Goal: Task Accomplishment & Management: Complete application form

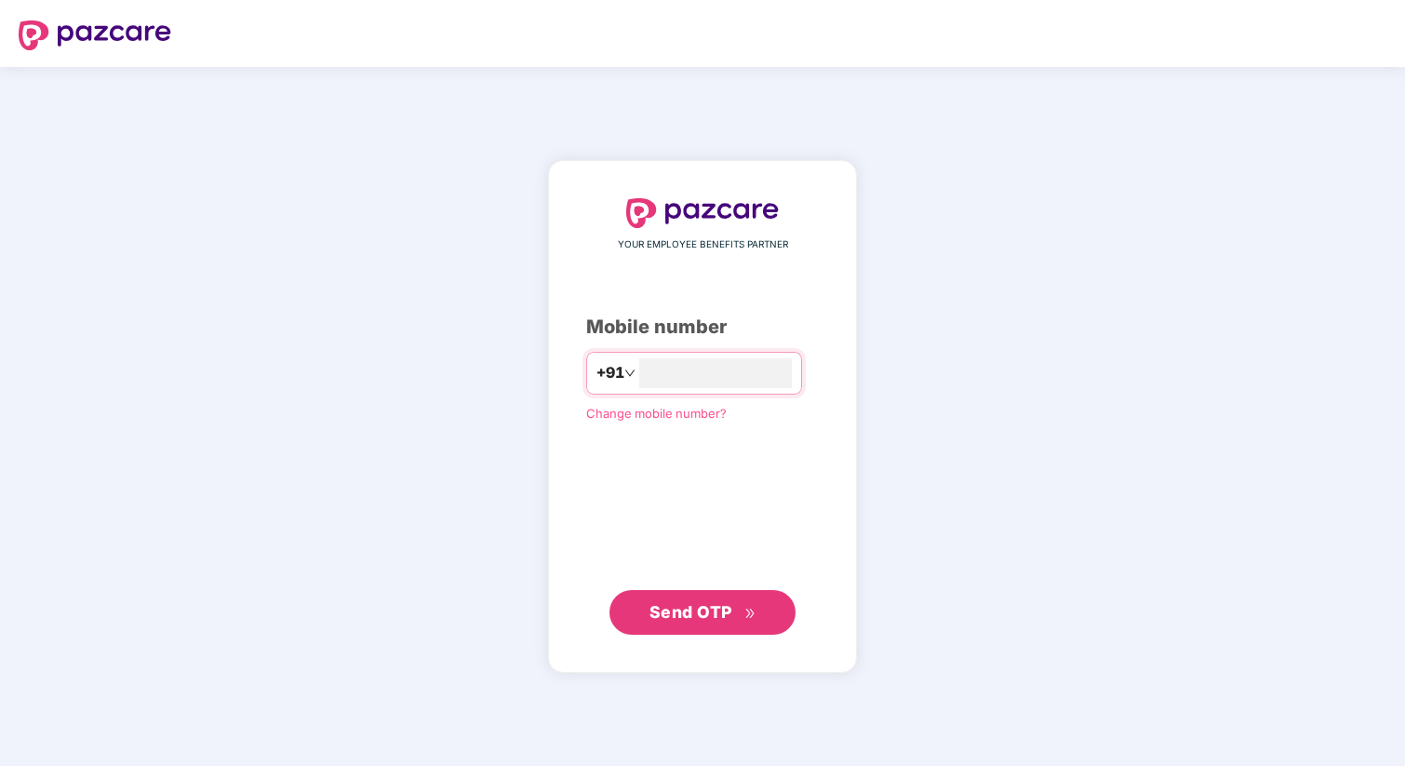
type input "**********"
click at [719, 608] on span "Send OTP" at bounding box center [690, 612] width 83 height 20
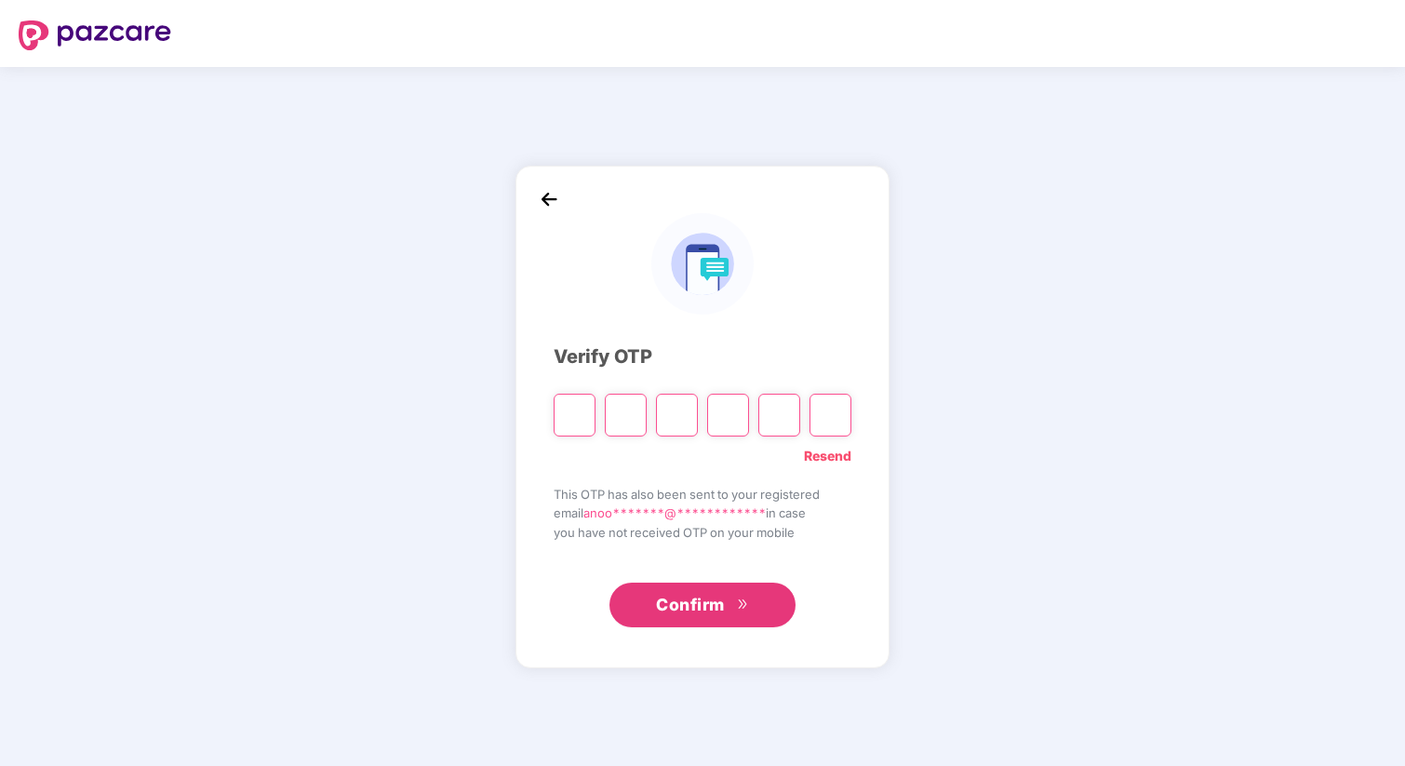
type input "*"
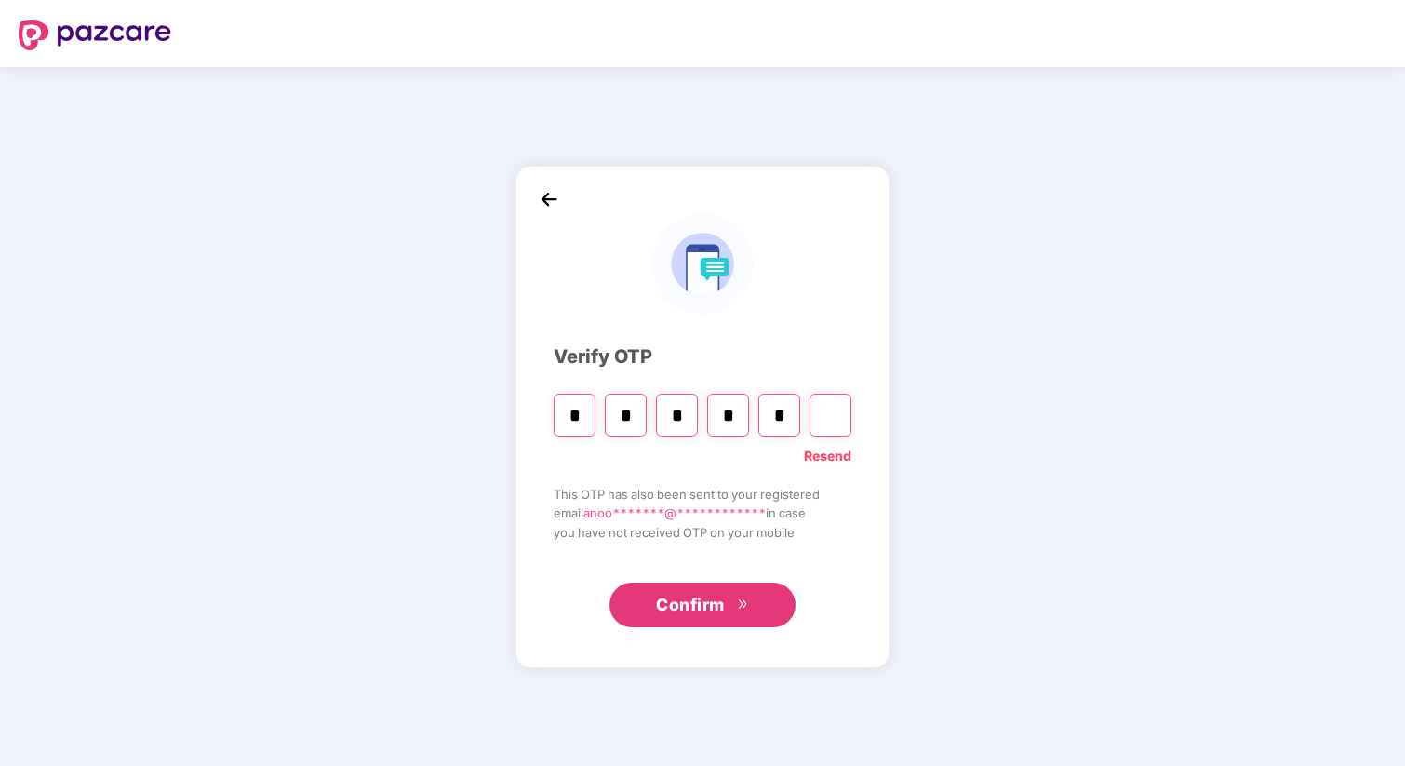
type input "*"
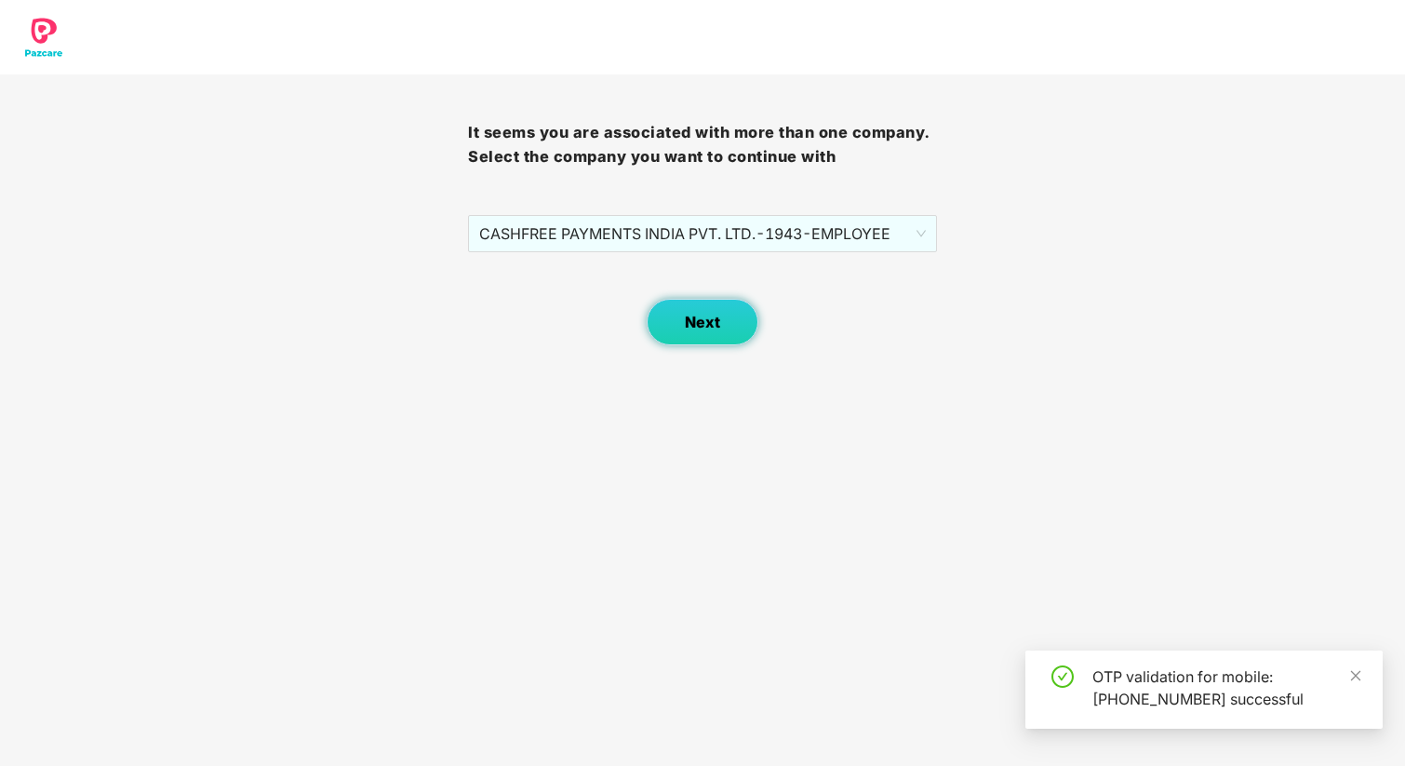
click at [714, 333] on button "Next" at bounding box center [703, 322] width 112 height 47
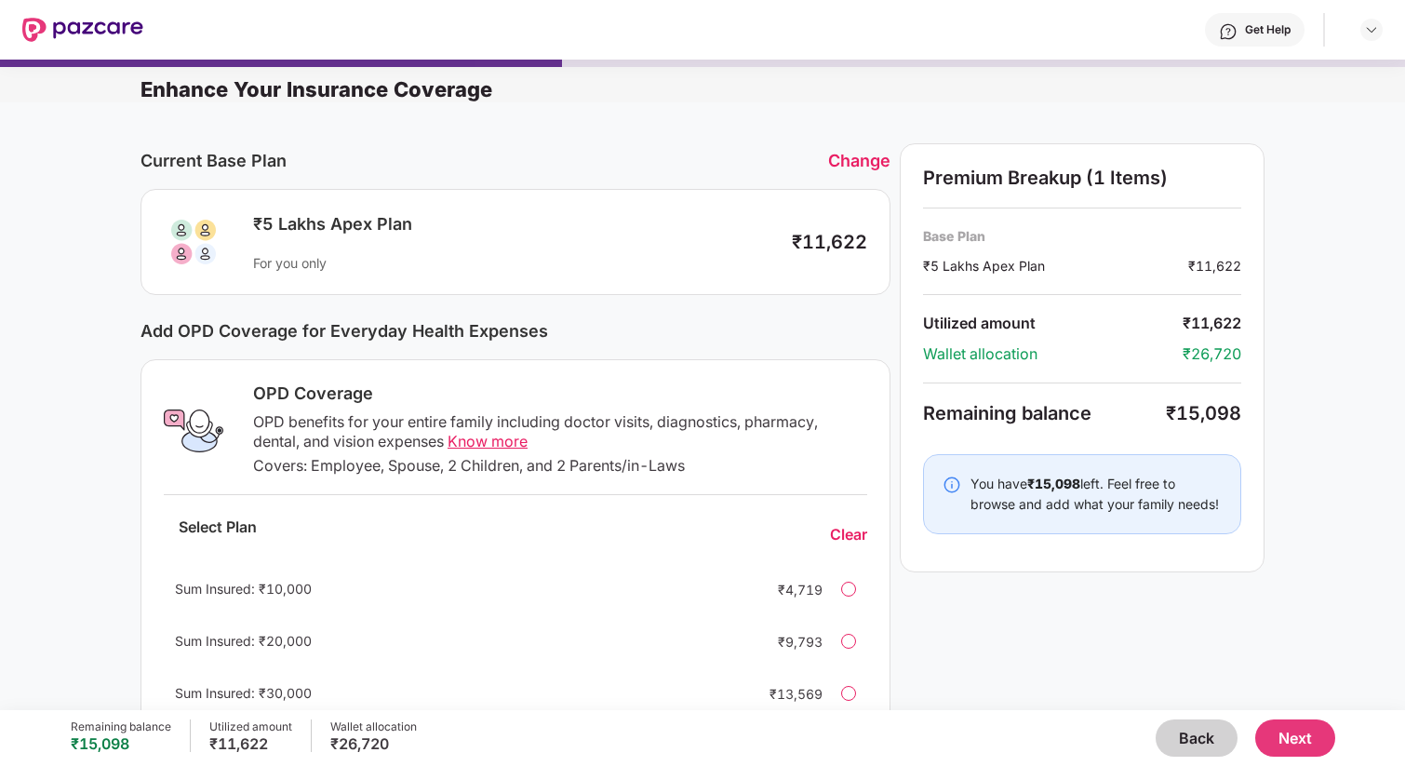
click at [1201, 748] on button "Back" at bounding box center [1197, 737] width 82 height 37
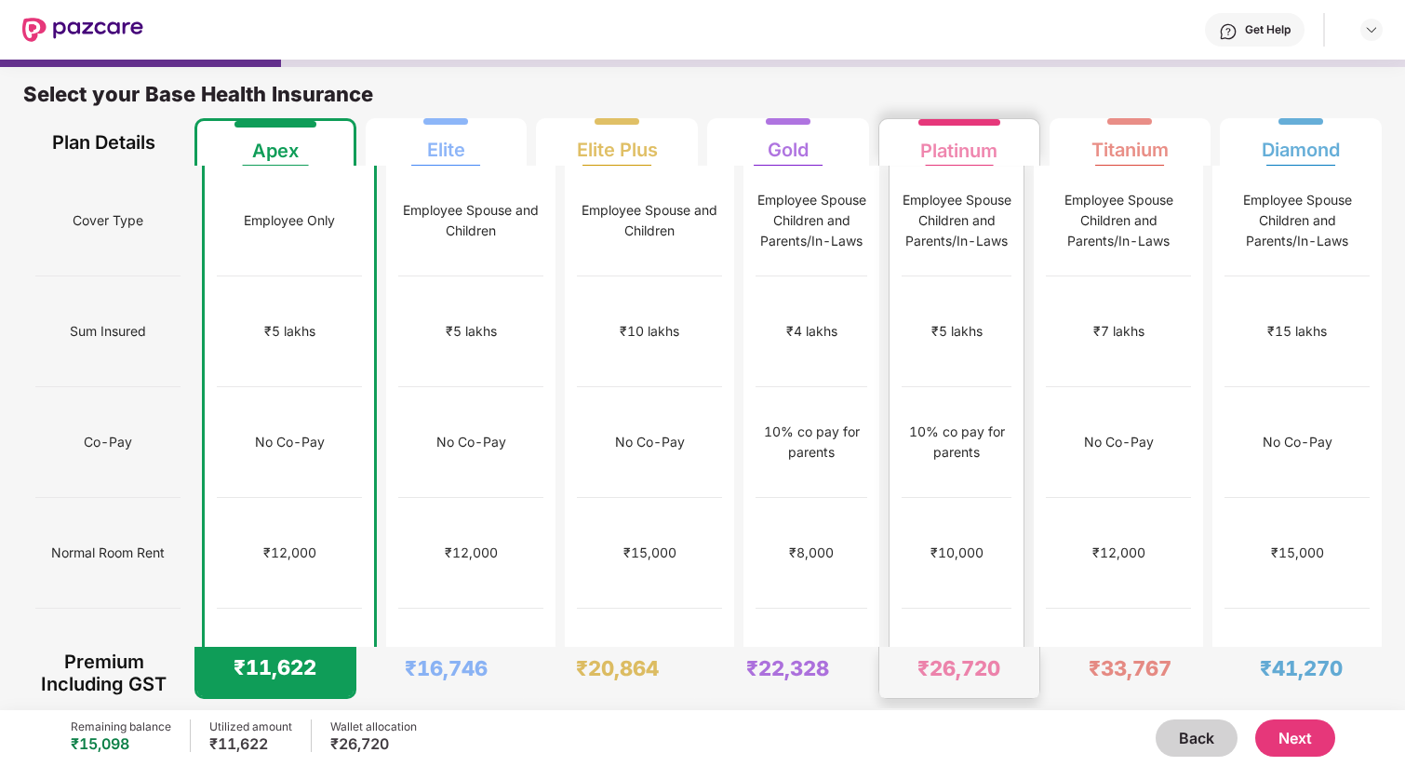
click at [939, 608] on div "No limit" at bounding box center [957, 663] width 110 height 111
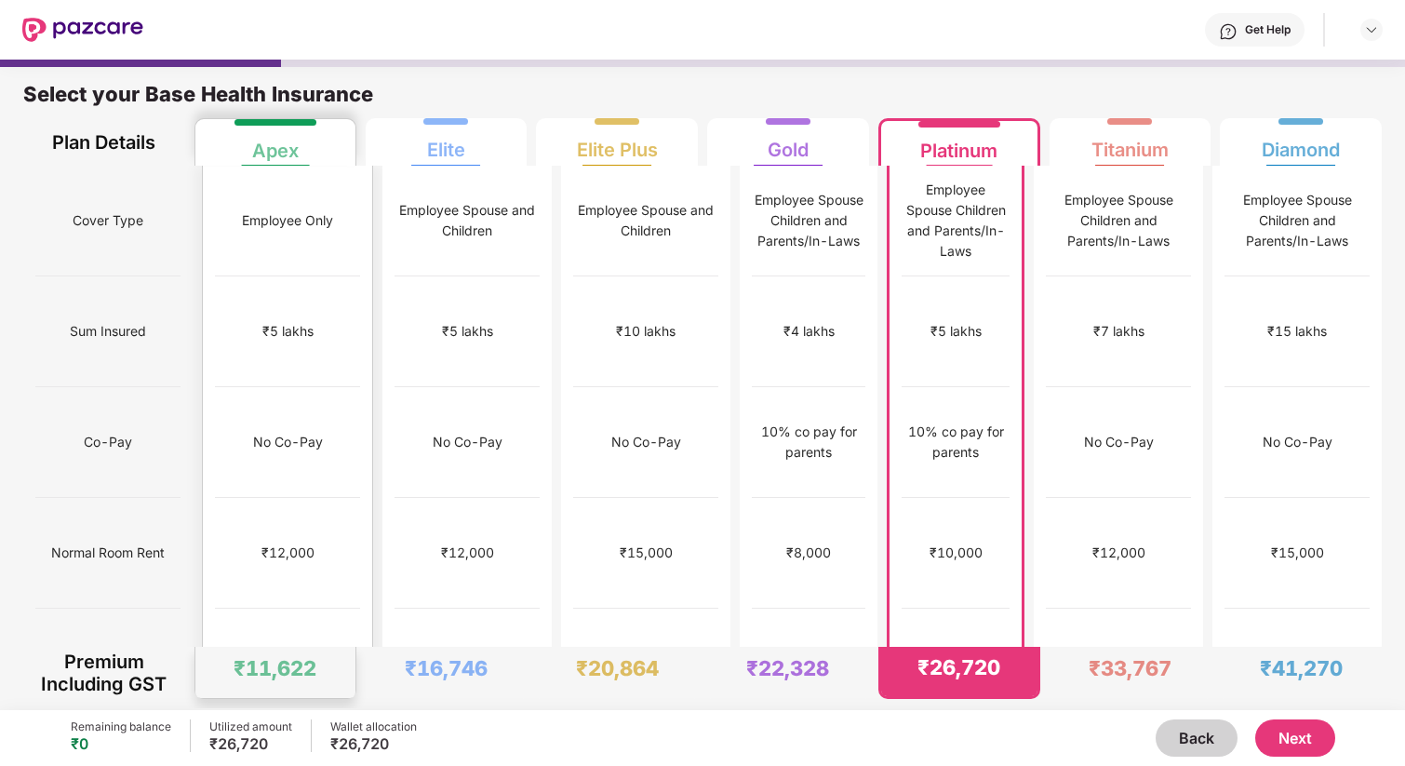
click at [254, 520] on div "₹12,000" at bounding box center [287, 553] width 145 height 111
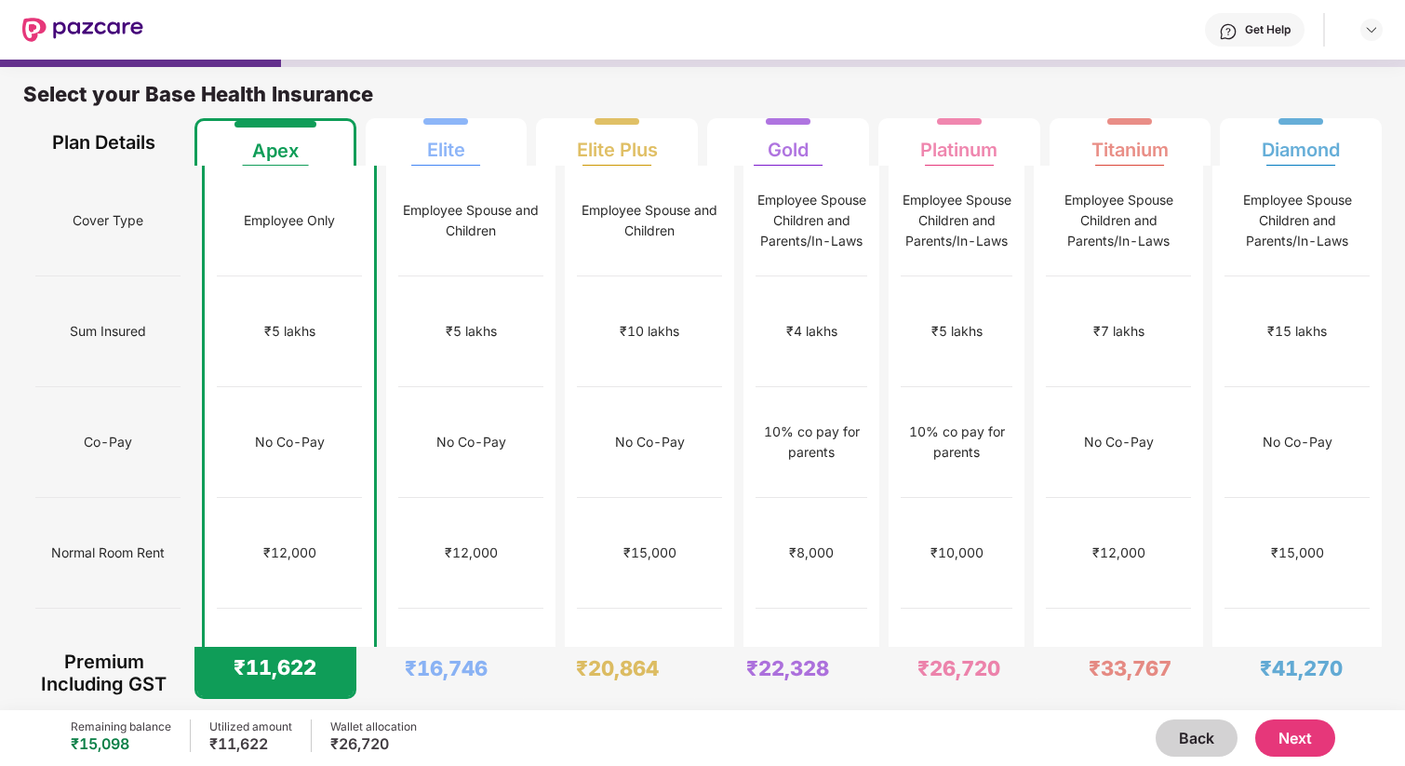
click at [1309, 738] on button "Next" at bounding box center [1295, 737] width 80 height 37
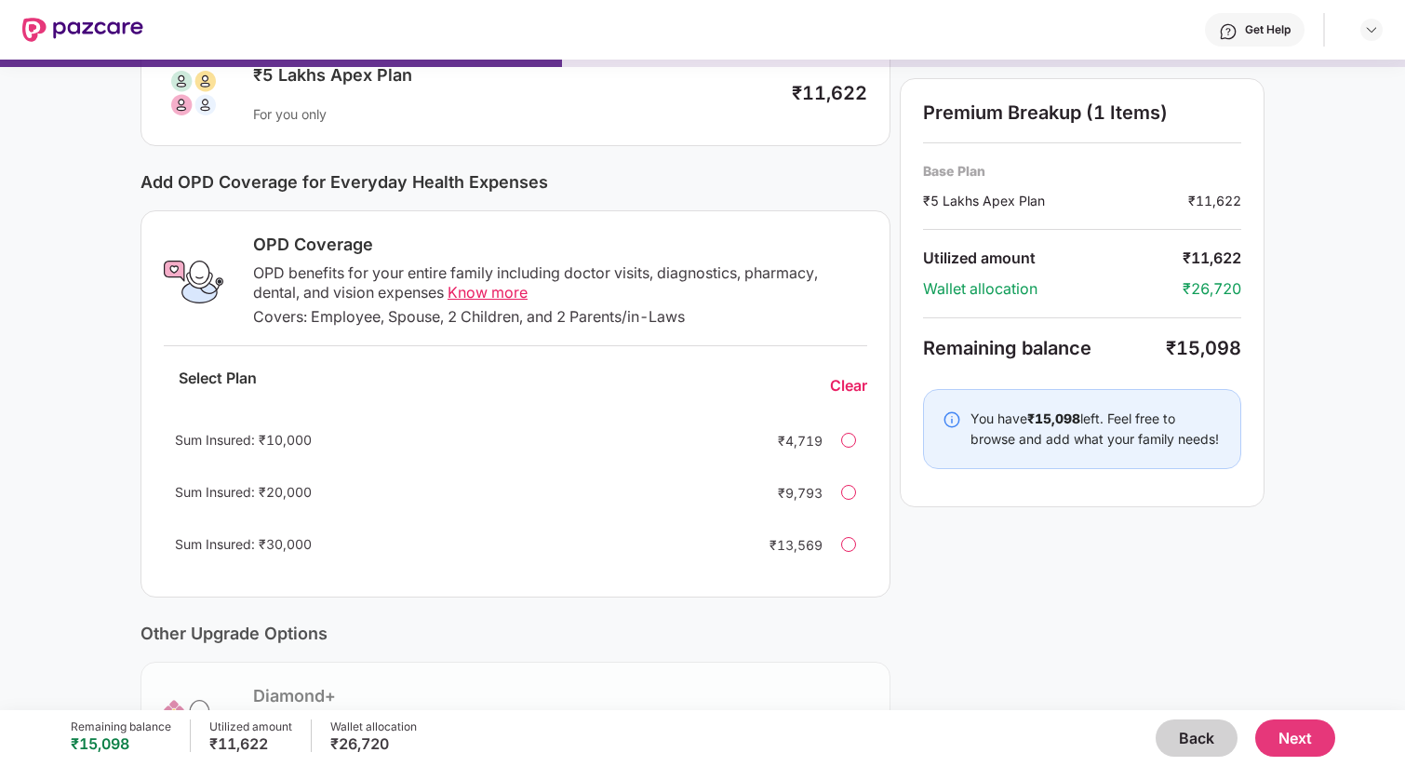
scroll to position [151, 0]
click at [505, 296] on span "Know more" at bounding box center [488, 290] width 80 height 19
click at [1205, 733] on button "Back" at bounding box center [1197, 737] width 82 height 37
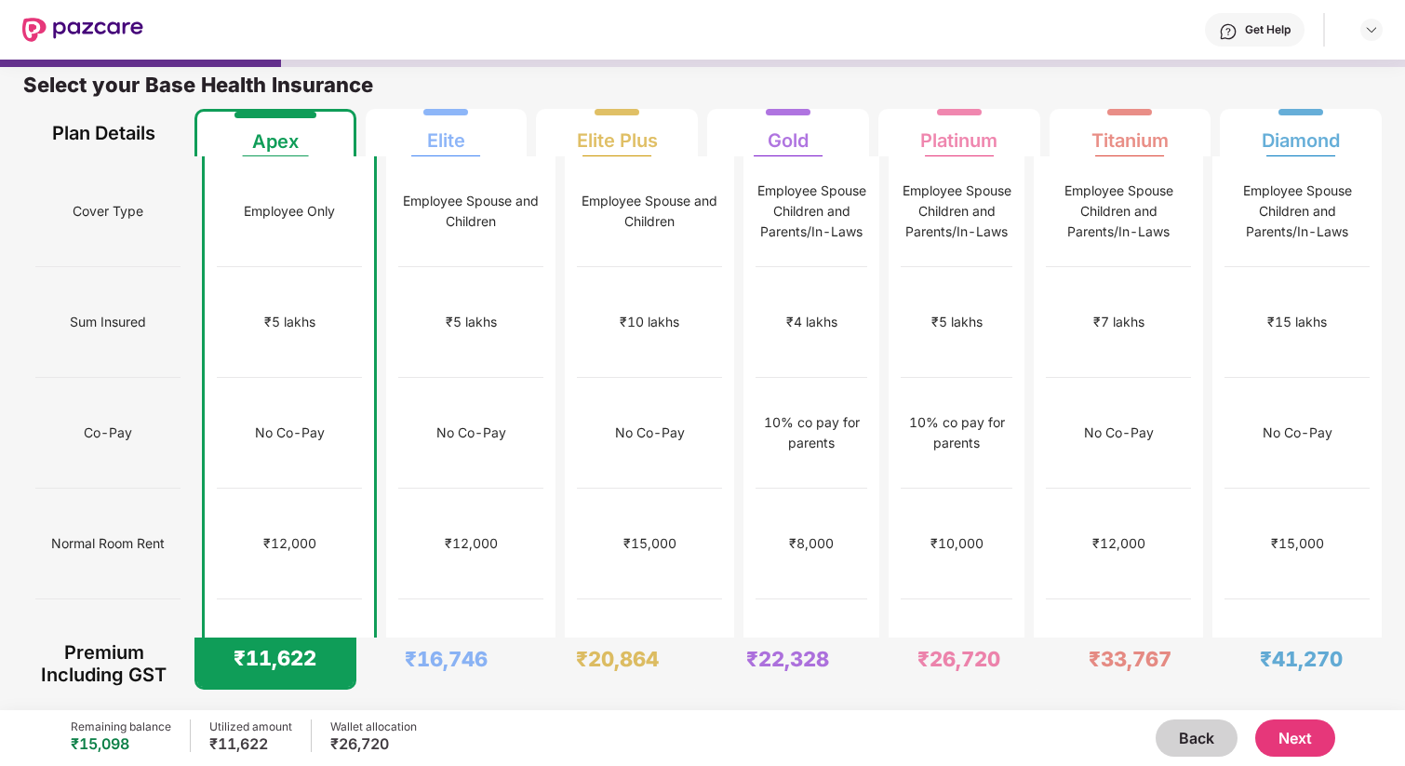
click at [1324, 744] on button "Next" at bounding box center [1295, 737] width 80 height 37
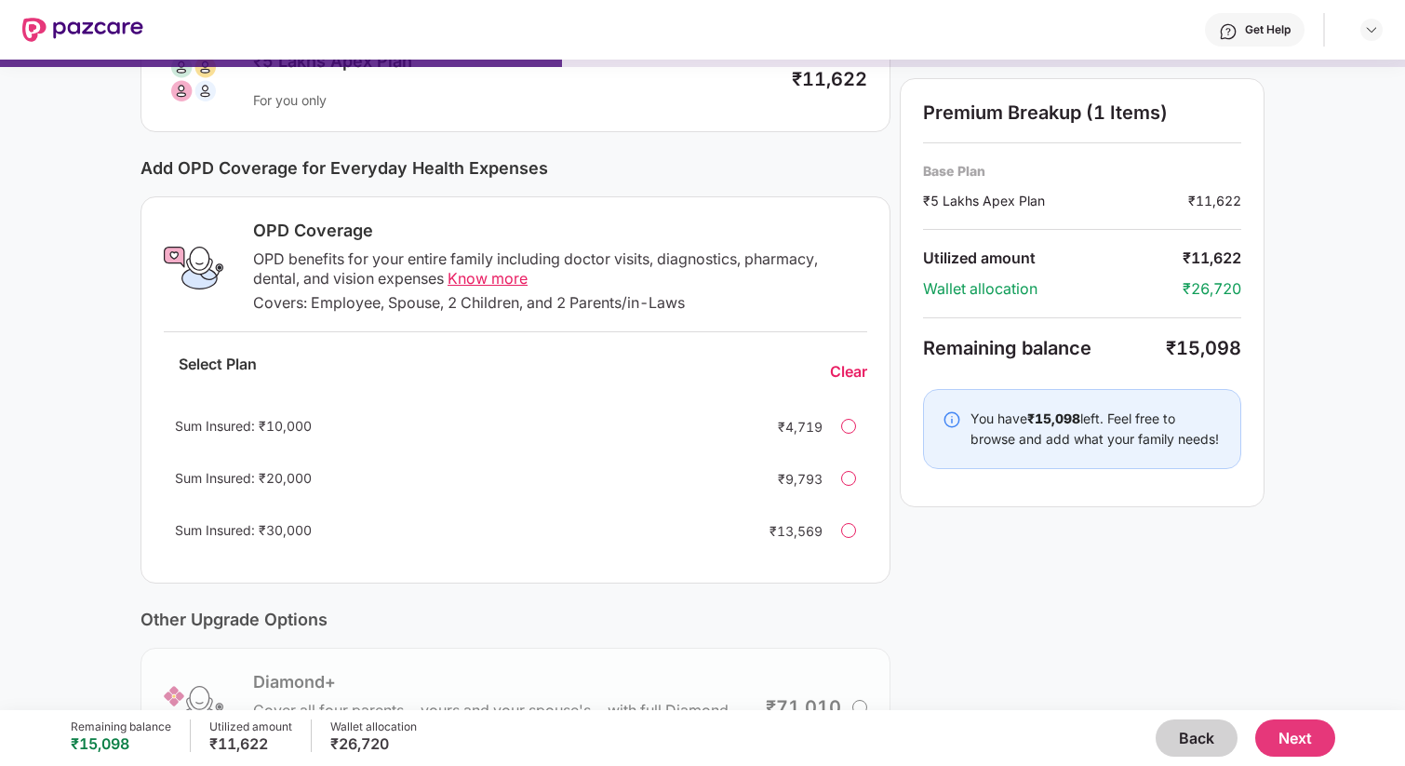
scroll to position [171, 0]
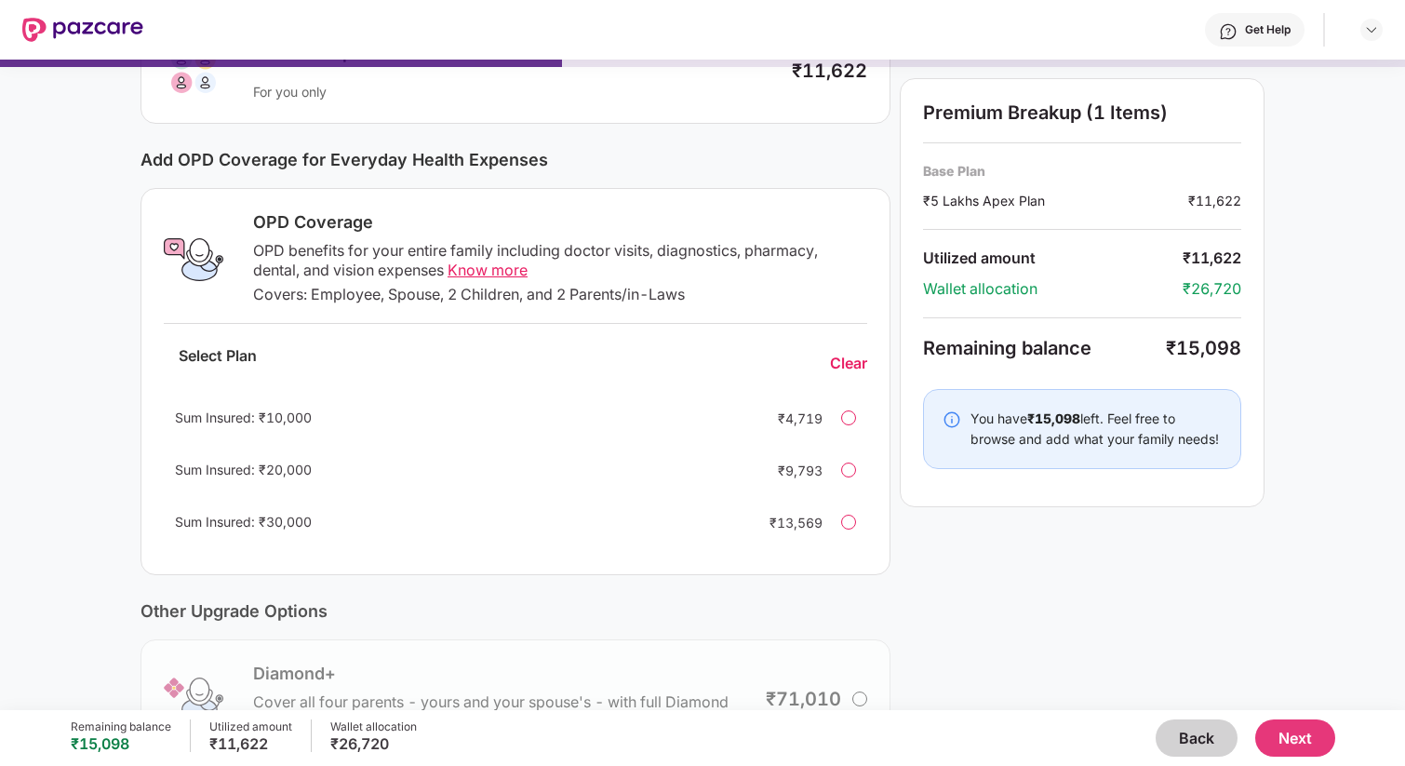
click at [851, 522] on div at bounding box center [848, 522] width 15 height 15
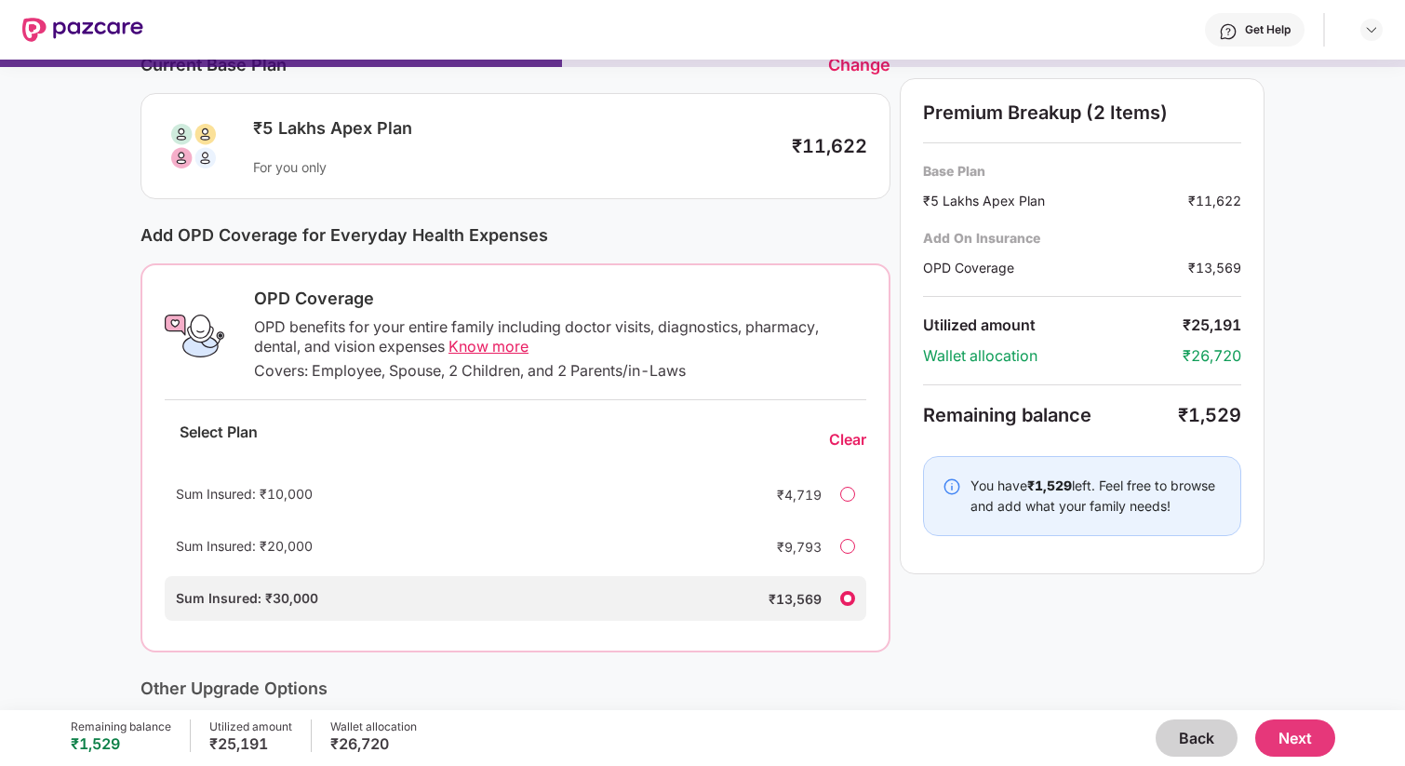
scroll to position [100, 0]
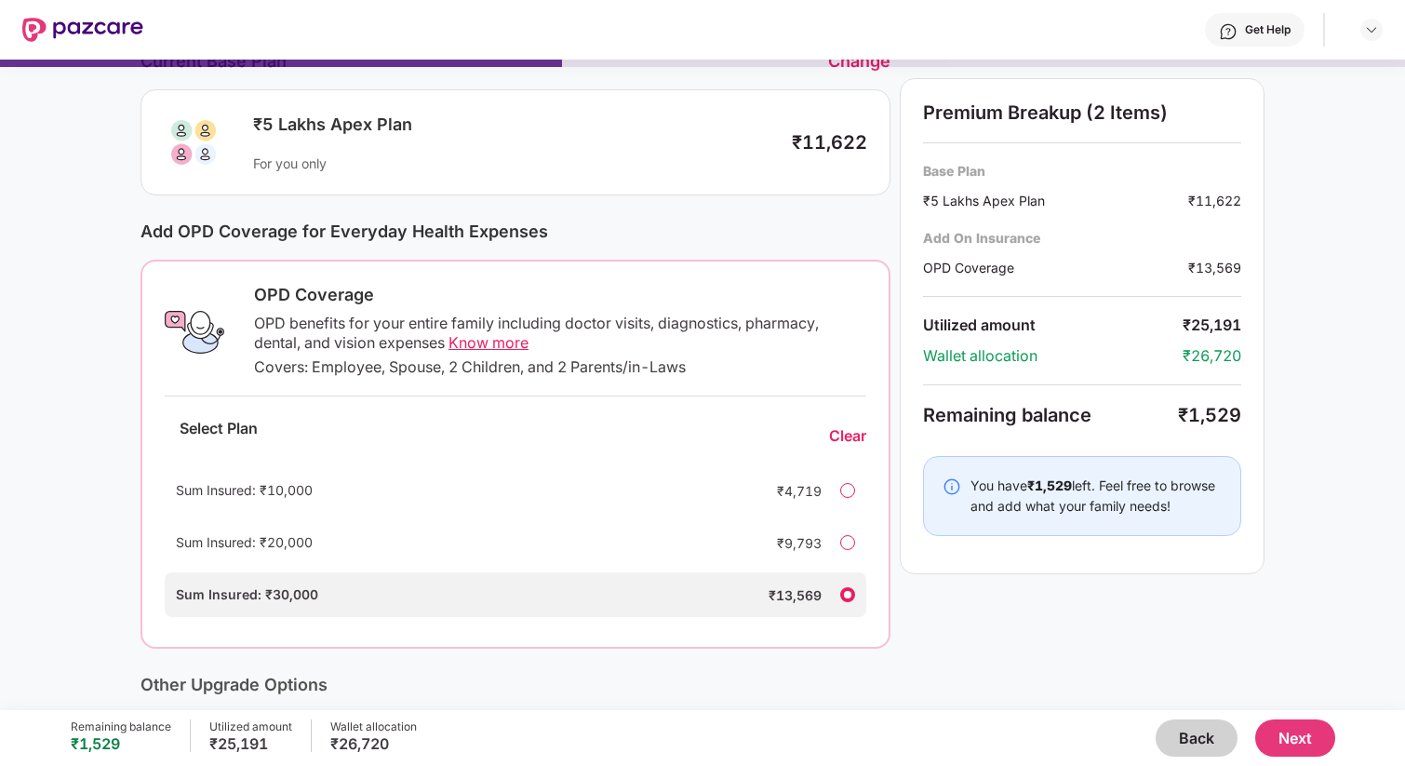
click at [1187, 733] on button "Back" at bounding box center [1197, 737] width 82 height 37
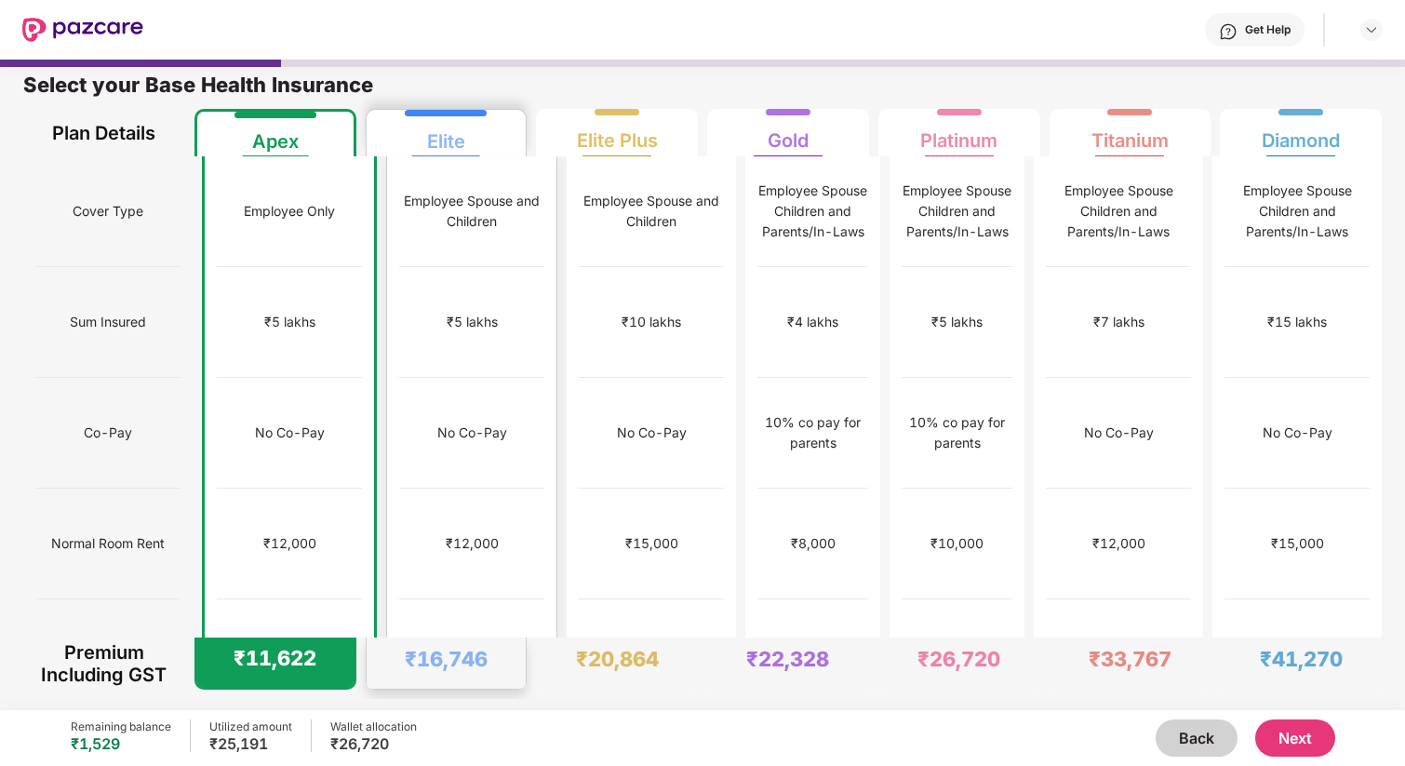
click at [441, 599] on div "No limit" at bounding box center [471, 654] width 145 height 111
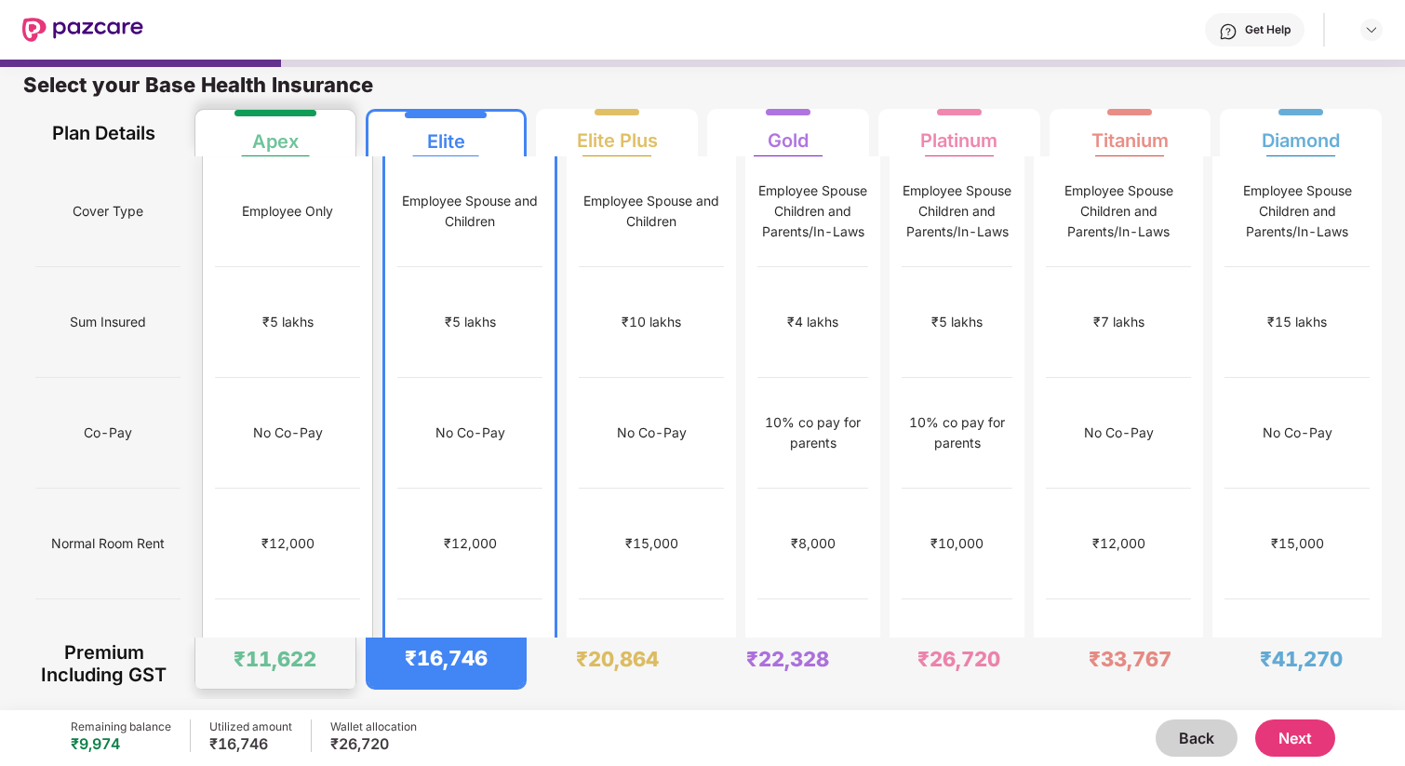
click at [276, 511] on div "₹12,000" at bounding box center [287, 543] width 145 height 111
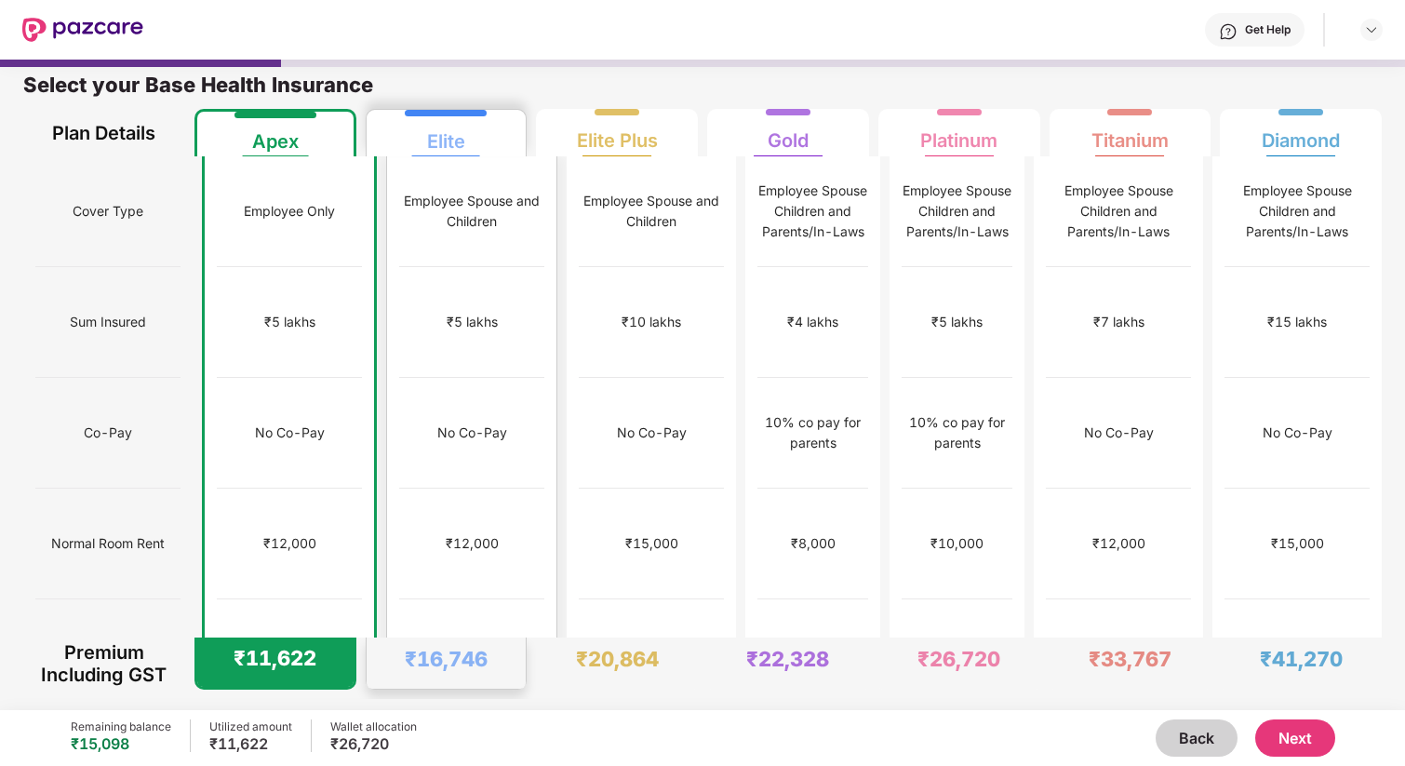
click at [437, 506] on div "₹12,000" at bounding box center [471, 543] width 145 height 111
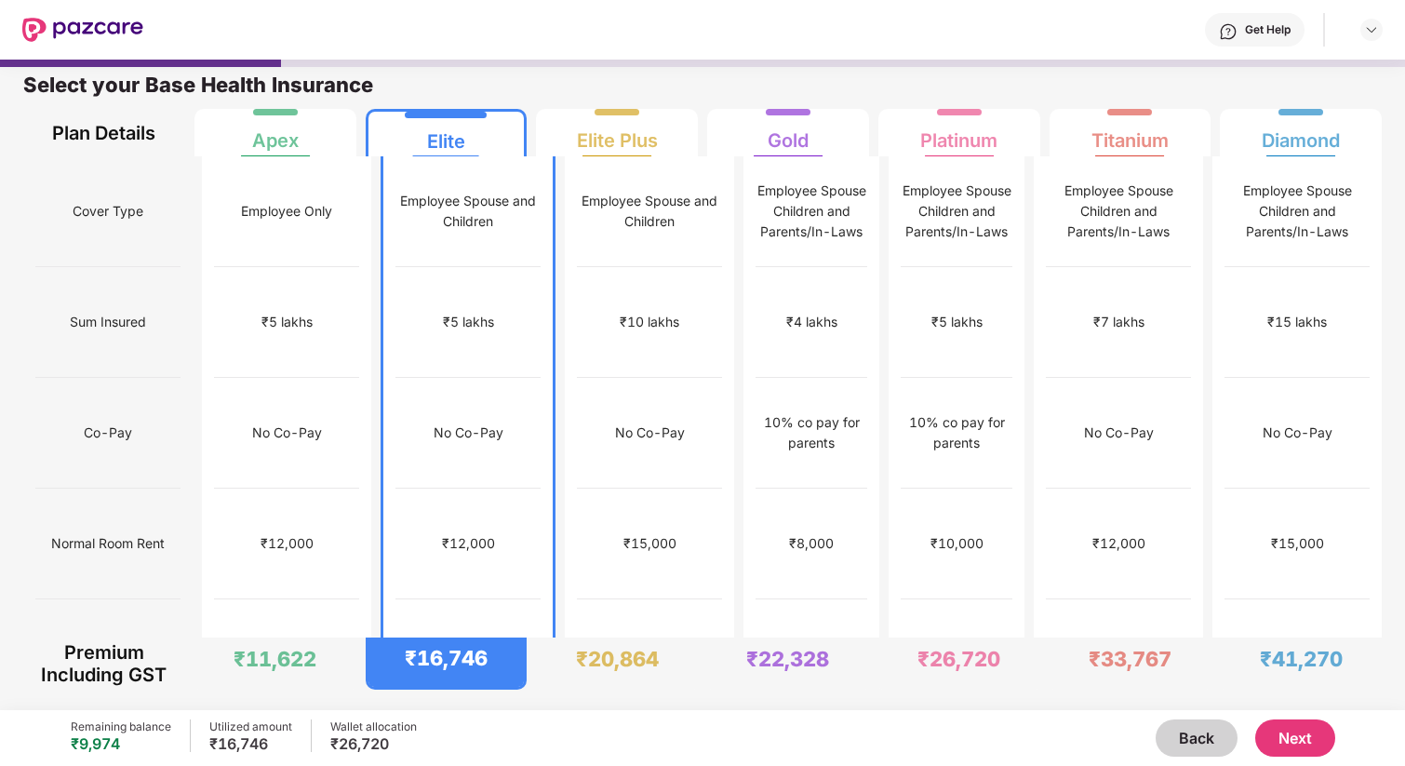
click at [1302, 739] on button "Next" at bounding box center [1295, 737] width 80 height 37
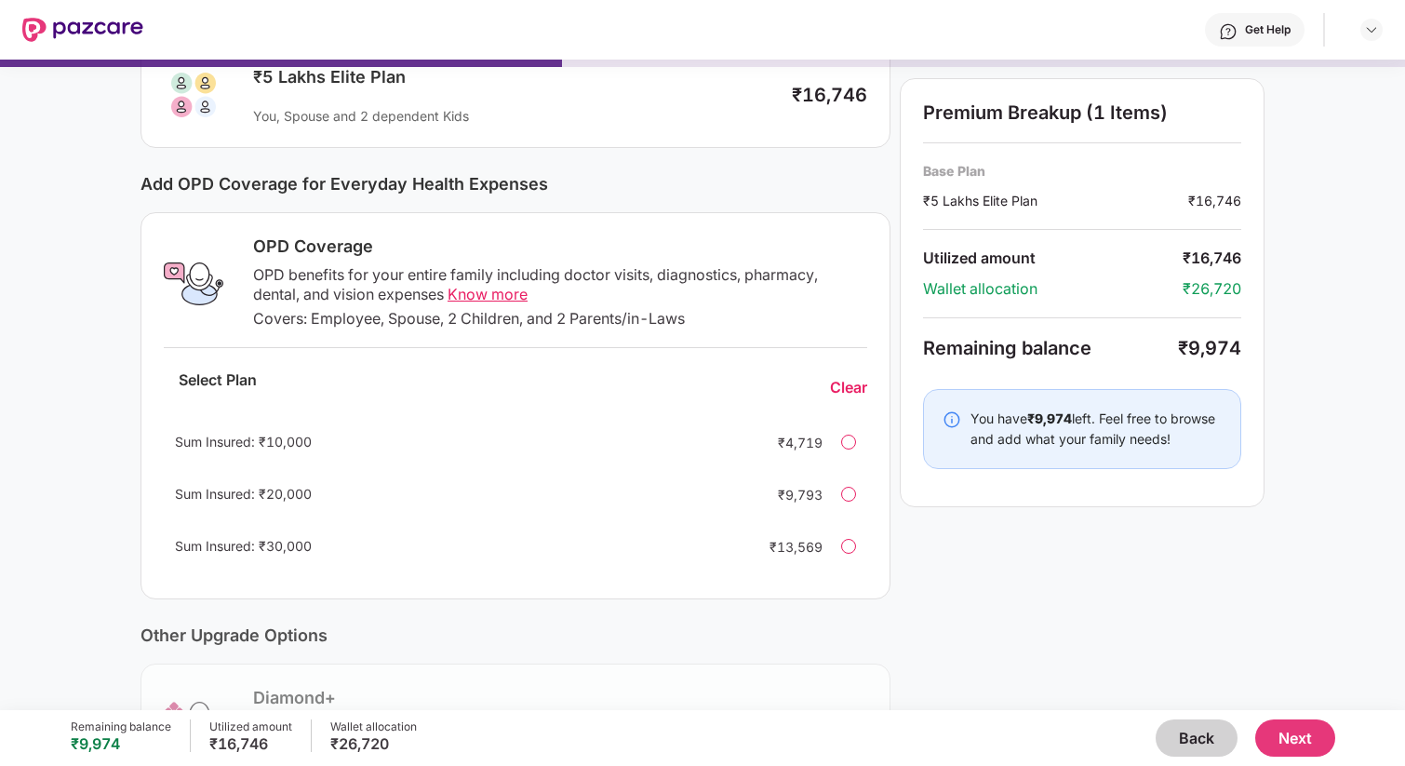
scroll to position [161, 0]
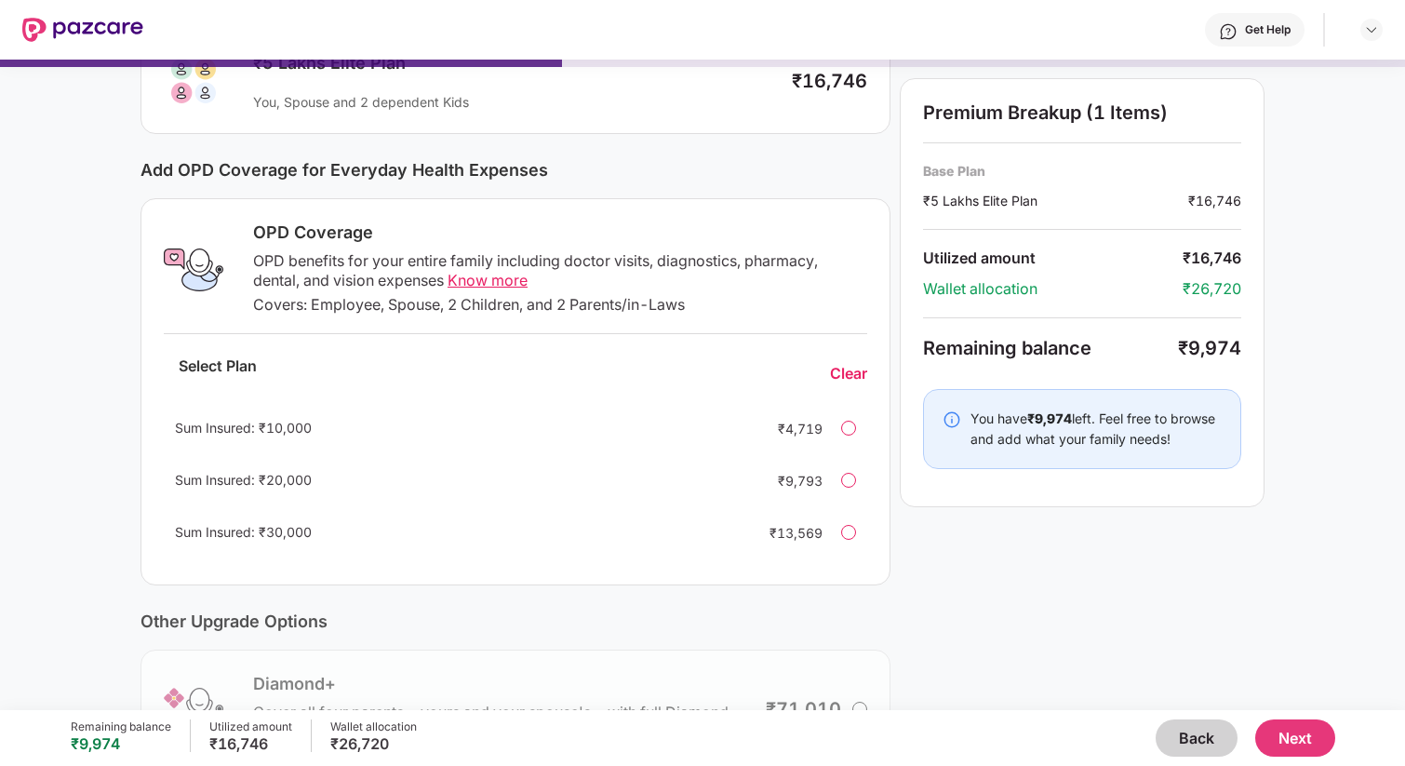
click at [849, 479] on div at bounding box center [848, 480] width 15 height 15
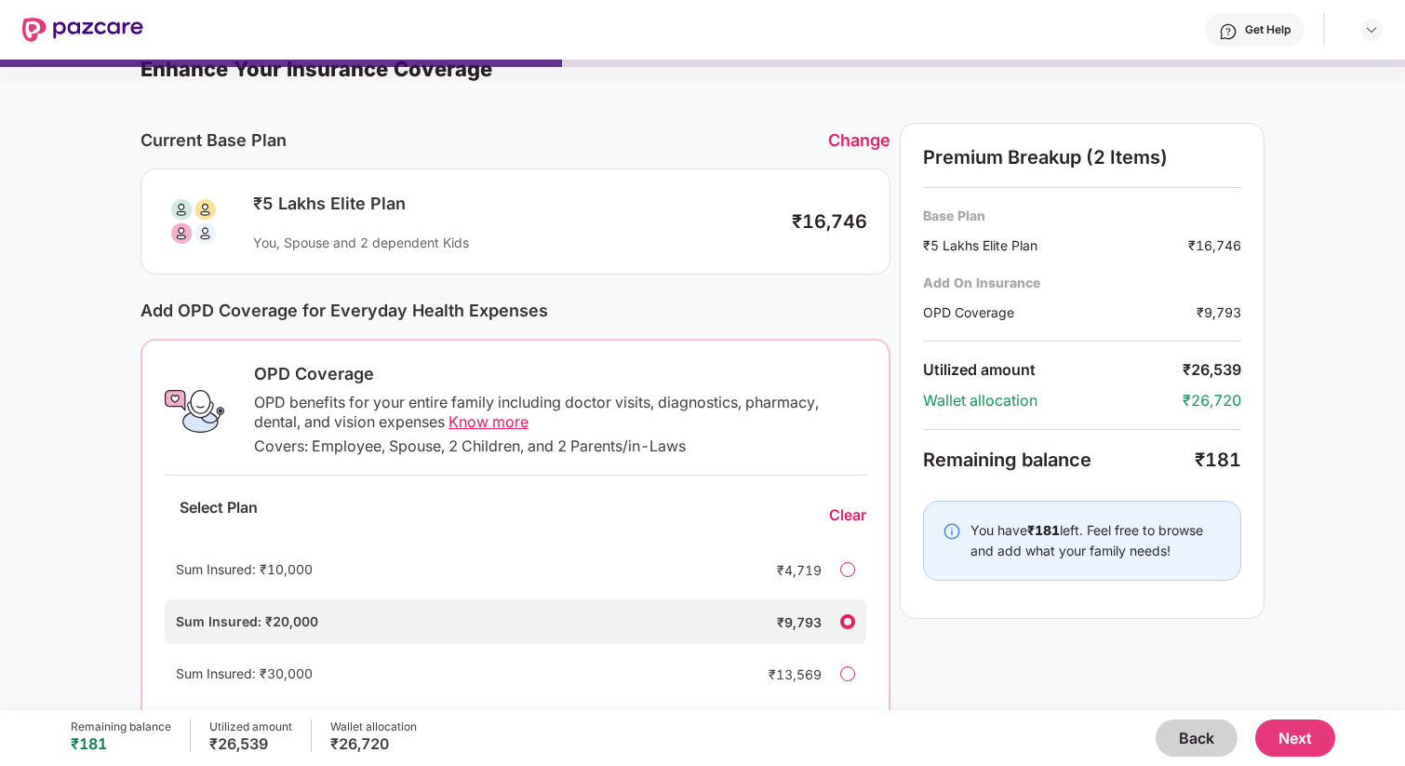
scroll to position [15, 0]
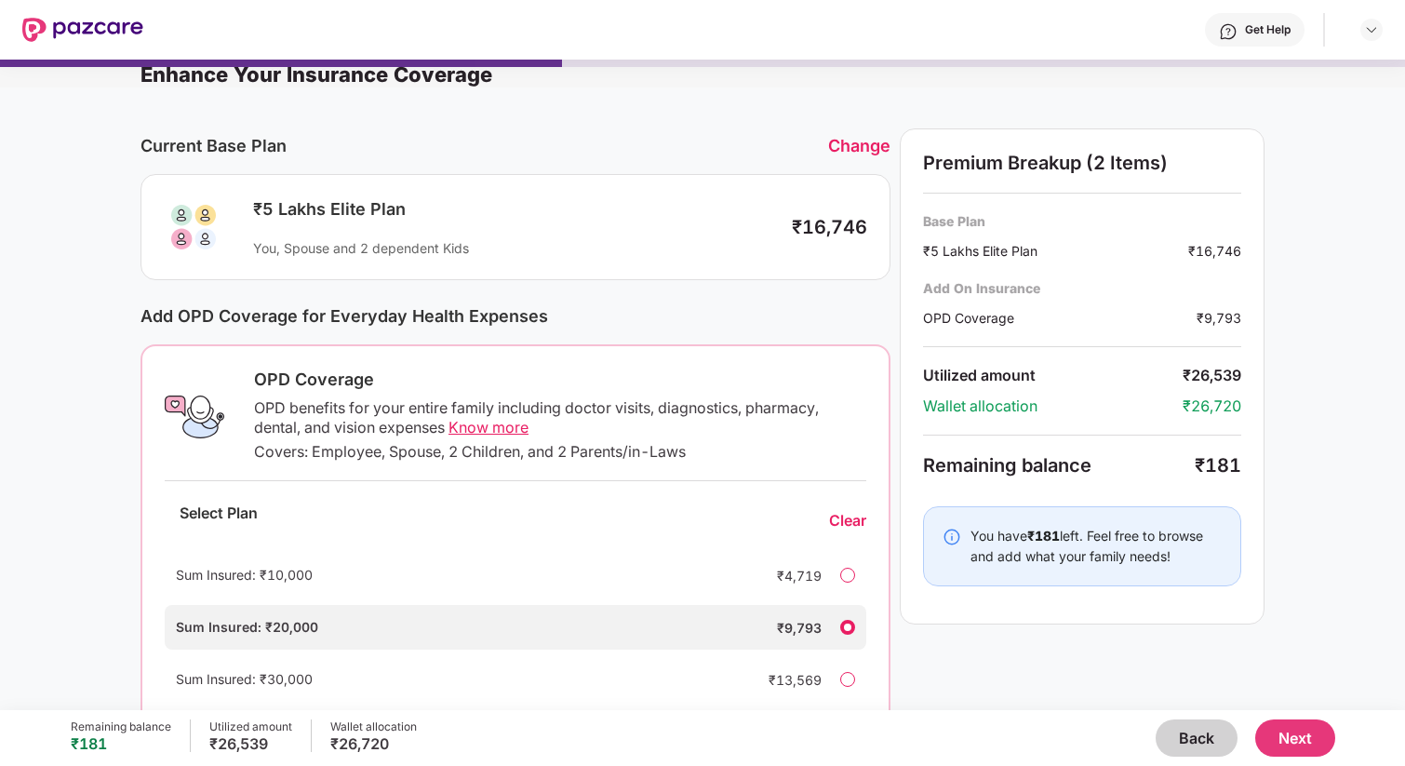
click at [1200, 748] on button "Back" at bounding box center [1197, 737] width 82 height 37
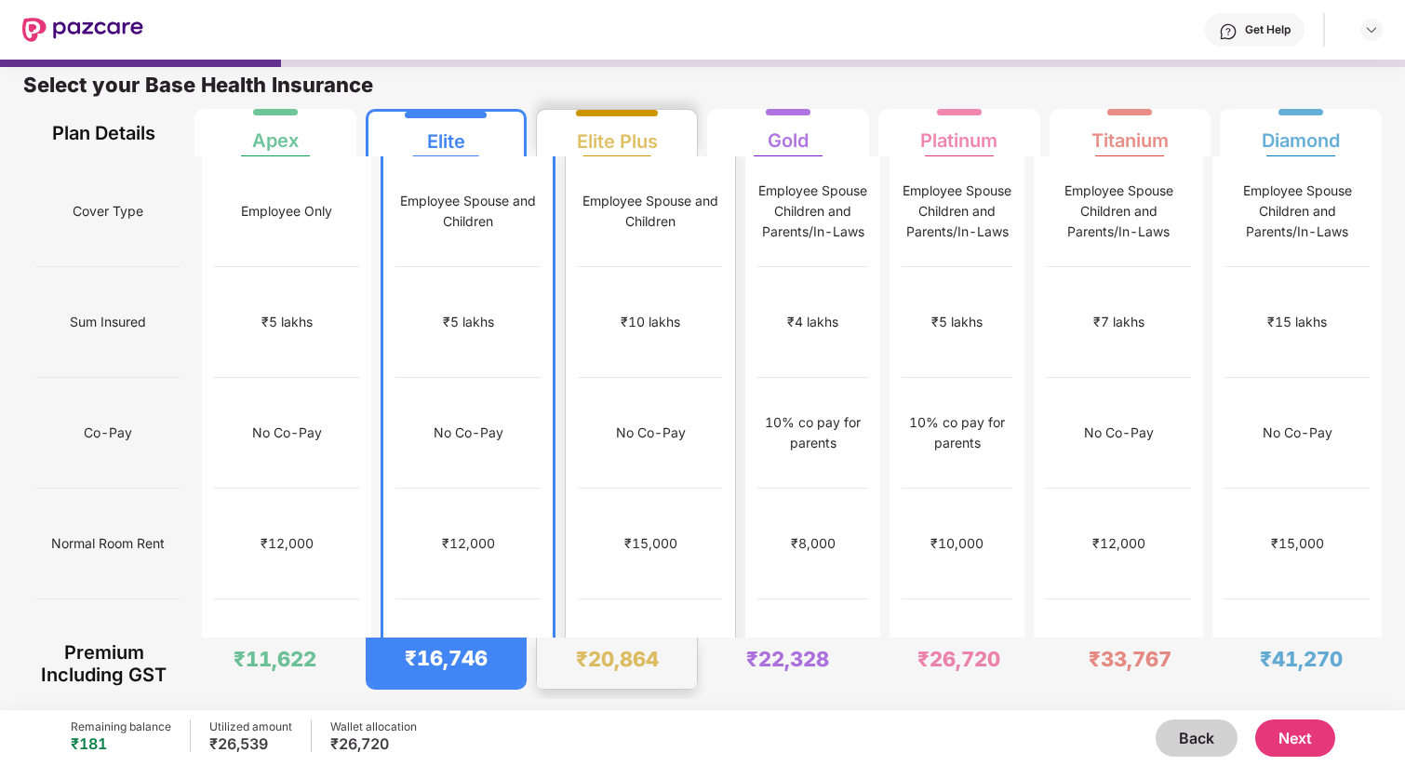
click at [622, 488] on div "₹15,000" at bounding box center [650, 543] width 145 height 111
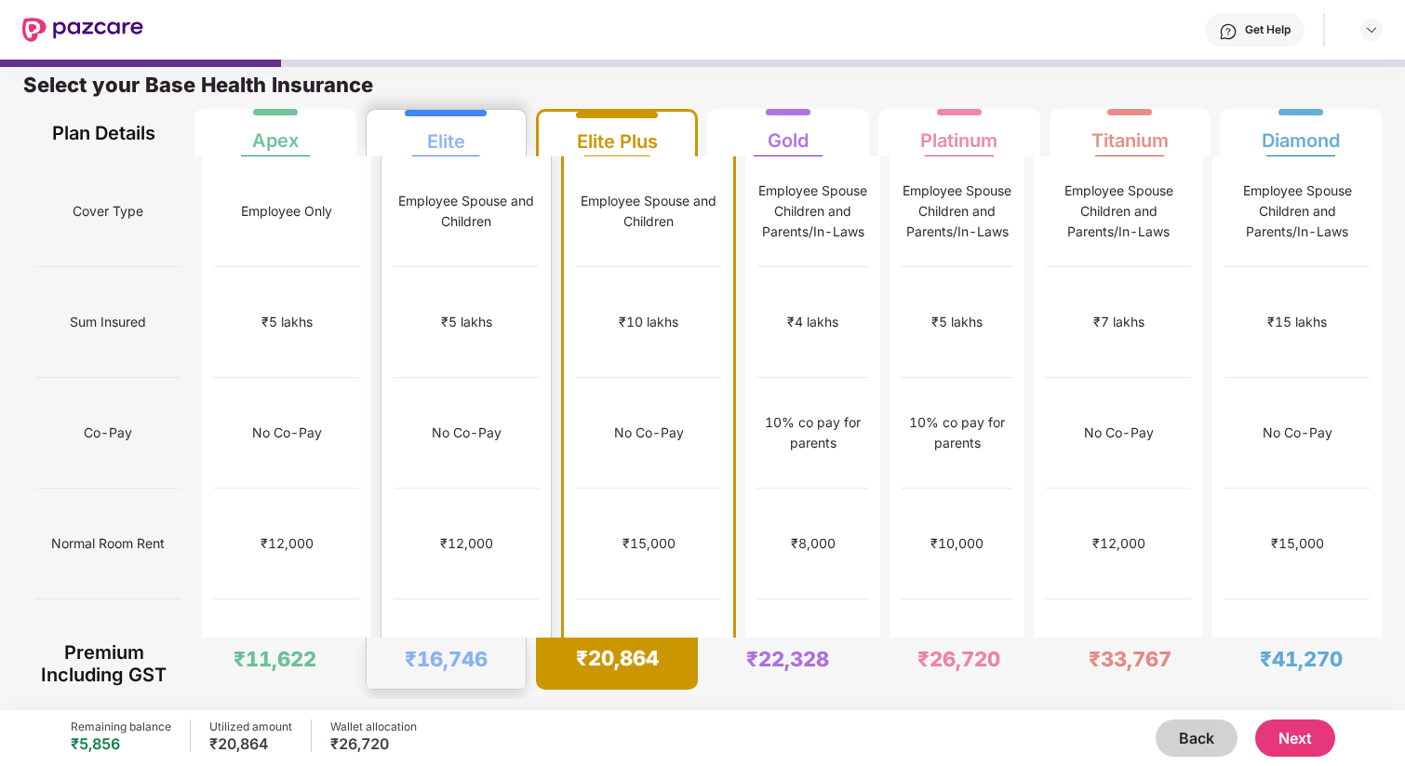
click at [459, 488] on div "₹12,000" at bounding box center [466, 543] width 145 height 111
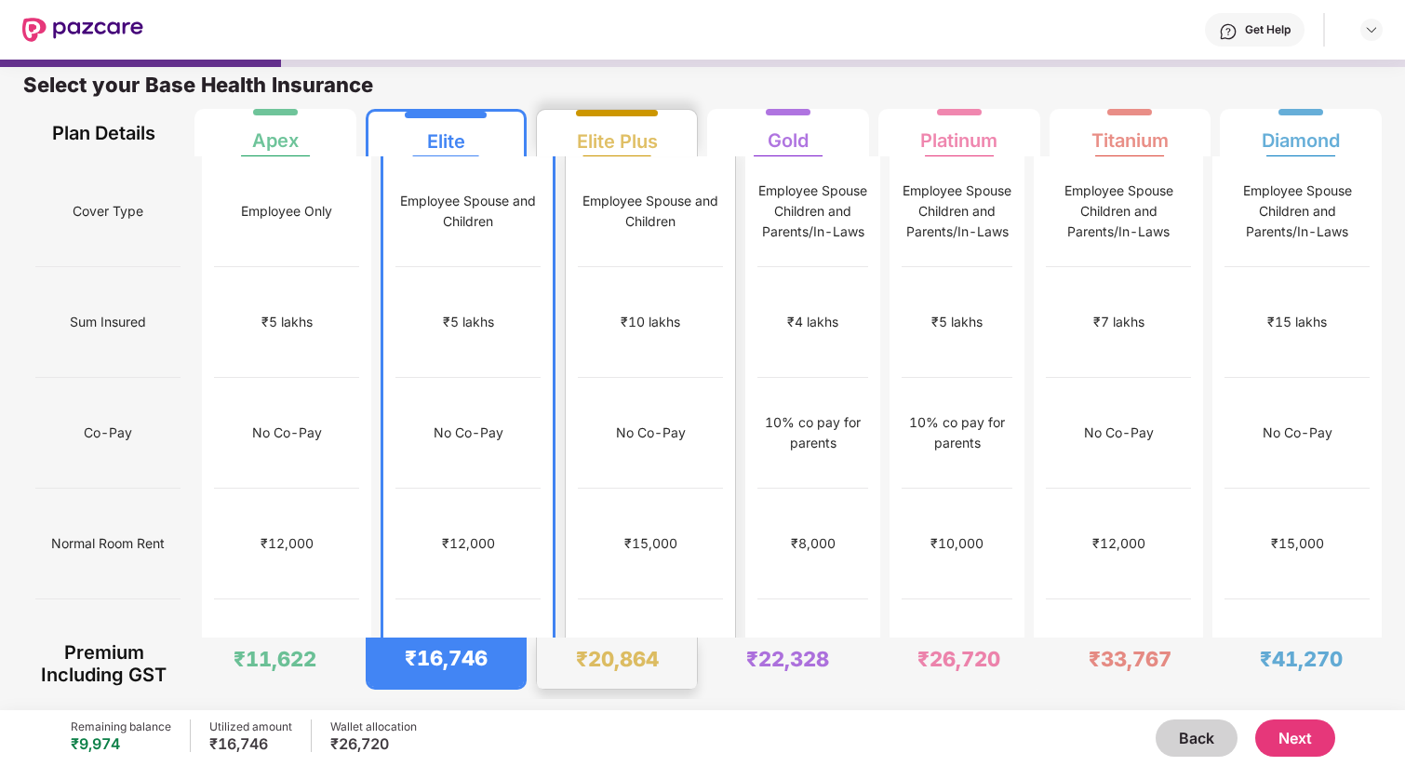
click at [594, 422] on div "No Co-Pay" at bounding box center [650, 433] width 145 height 111
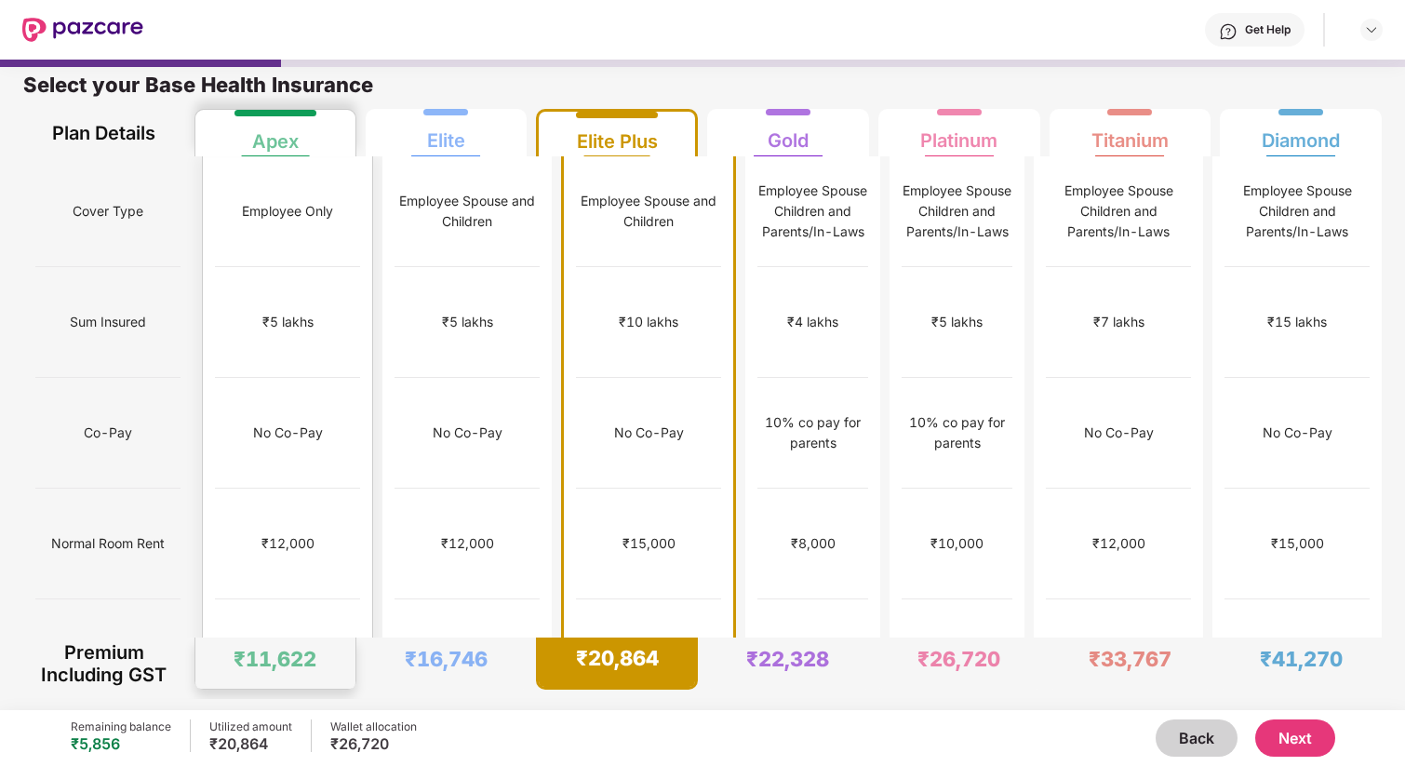
click at [254, 488] on div "₹12,000" at bounding box center [287, 543] width 145 height 111
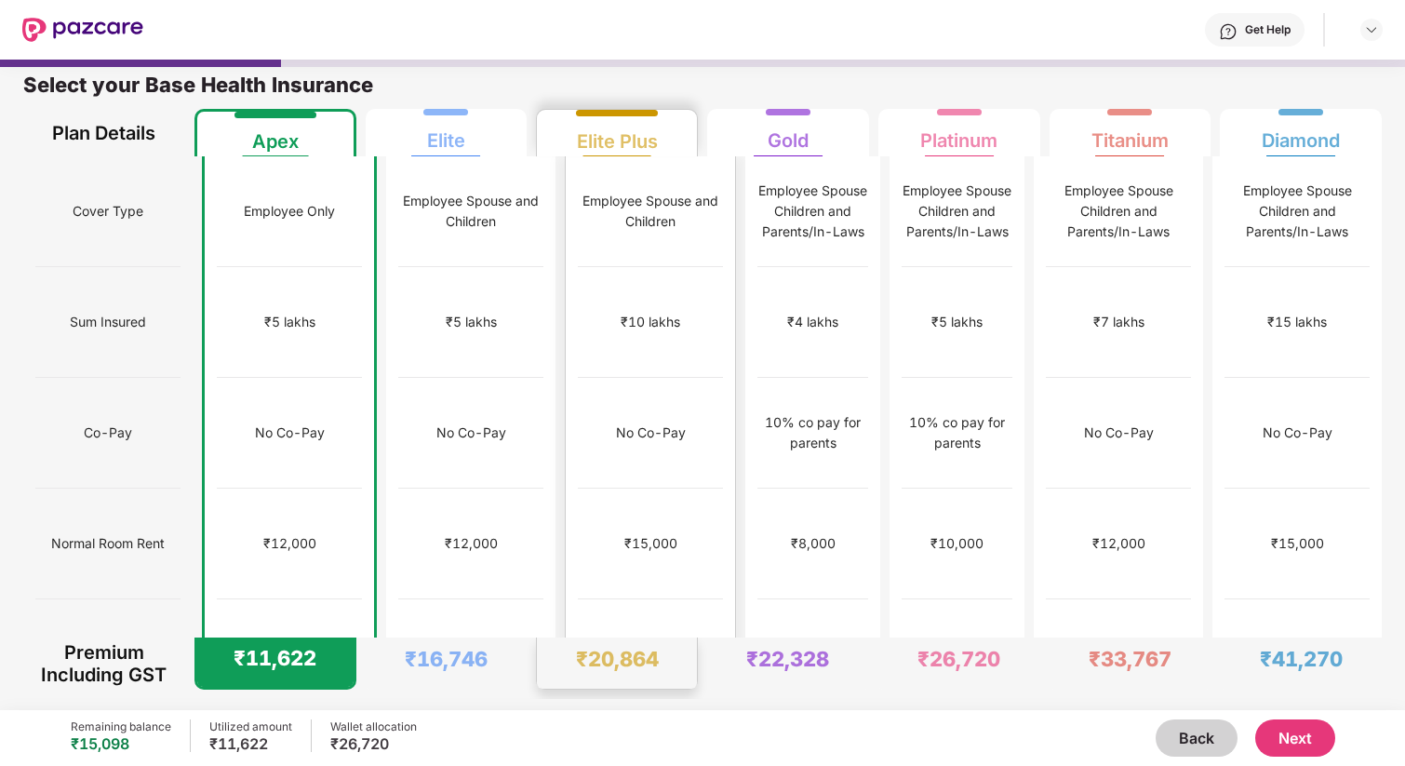
click at [632, 644] on div "No limit" at bounding box center [651, 654] width 46 height 20
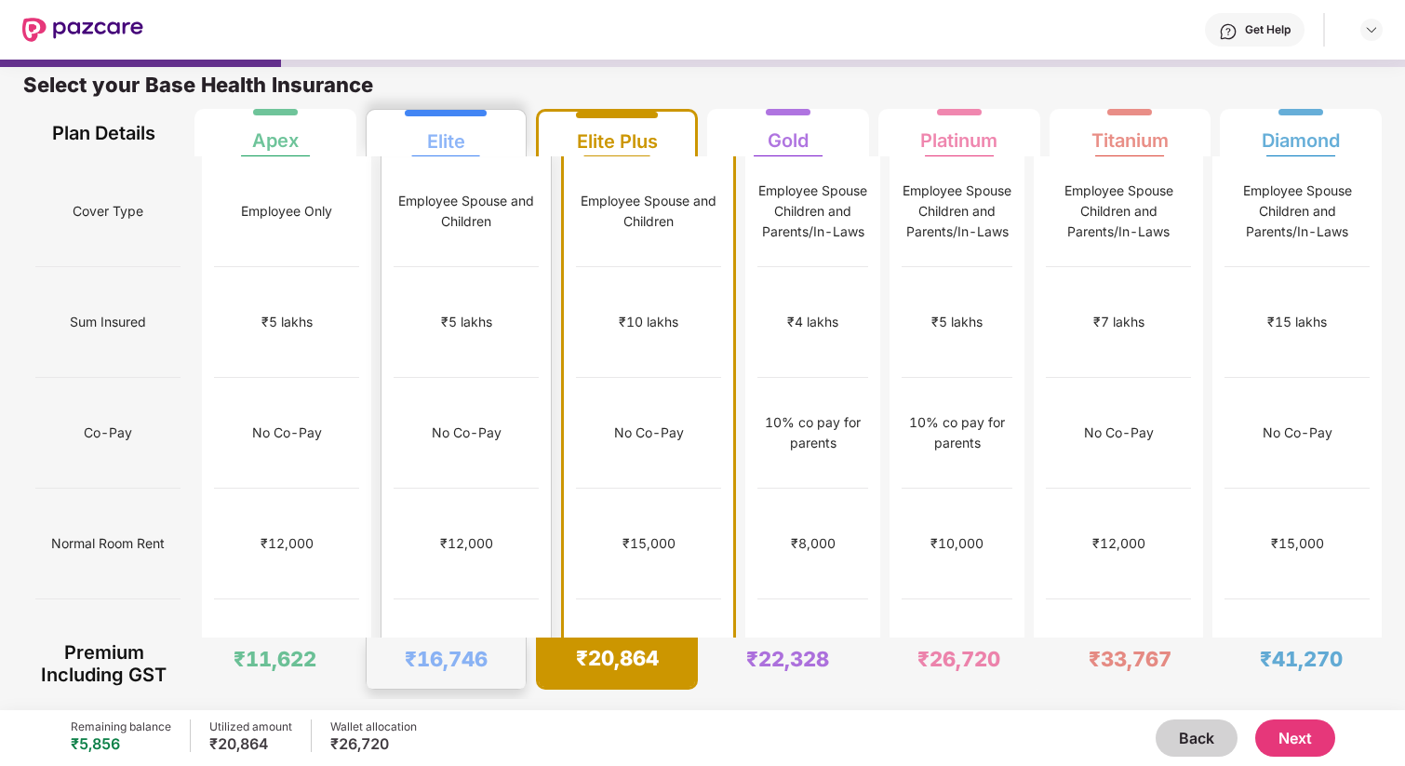
click at [453, 491] on div "₹12,000" at bounding box center [466, 543] width 145 height 111
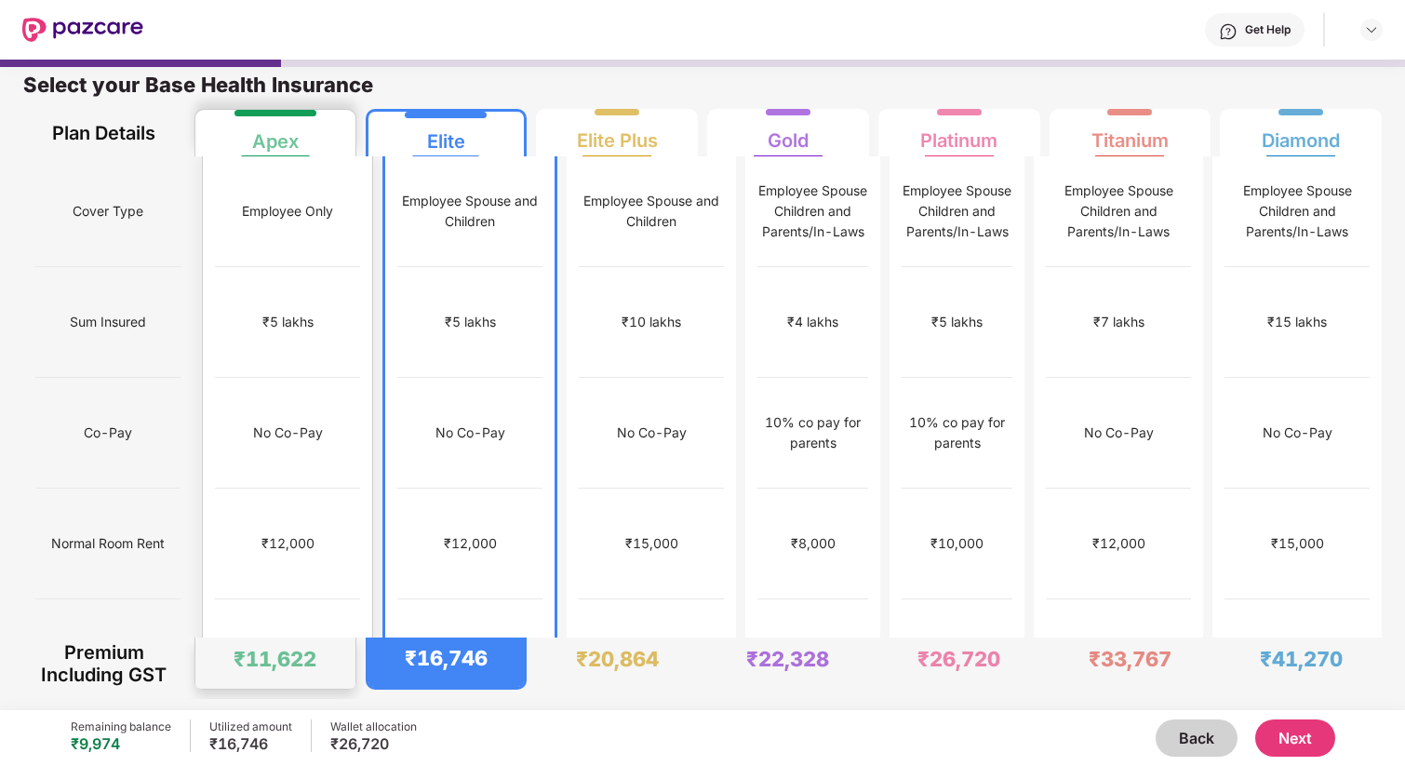
click at [304, 489] on div "₹12,000" at bounding box center [287, 543] width 145 height 111
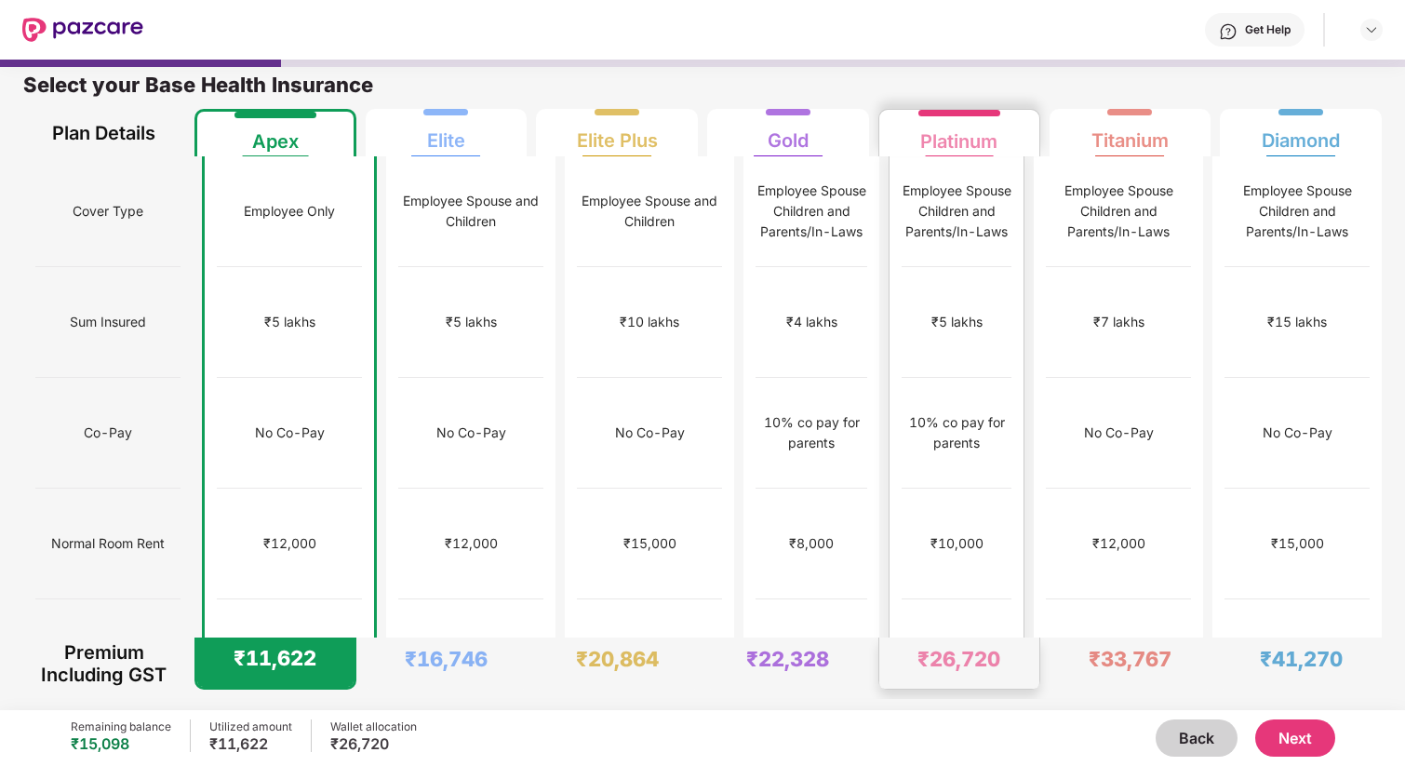
click at [943, 495] on div "₹10,000" at bounding box center [957, 543] width 110 height 111
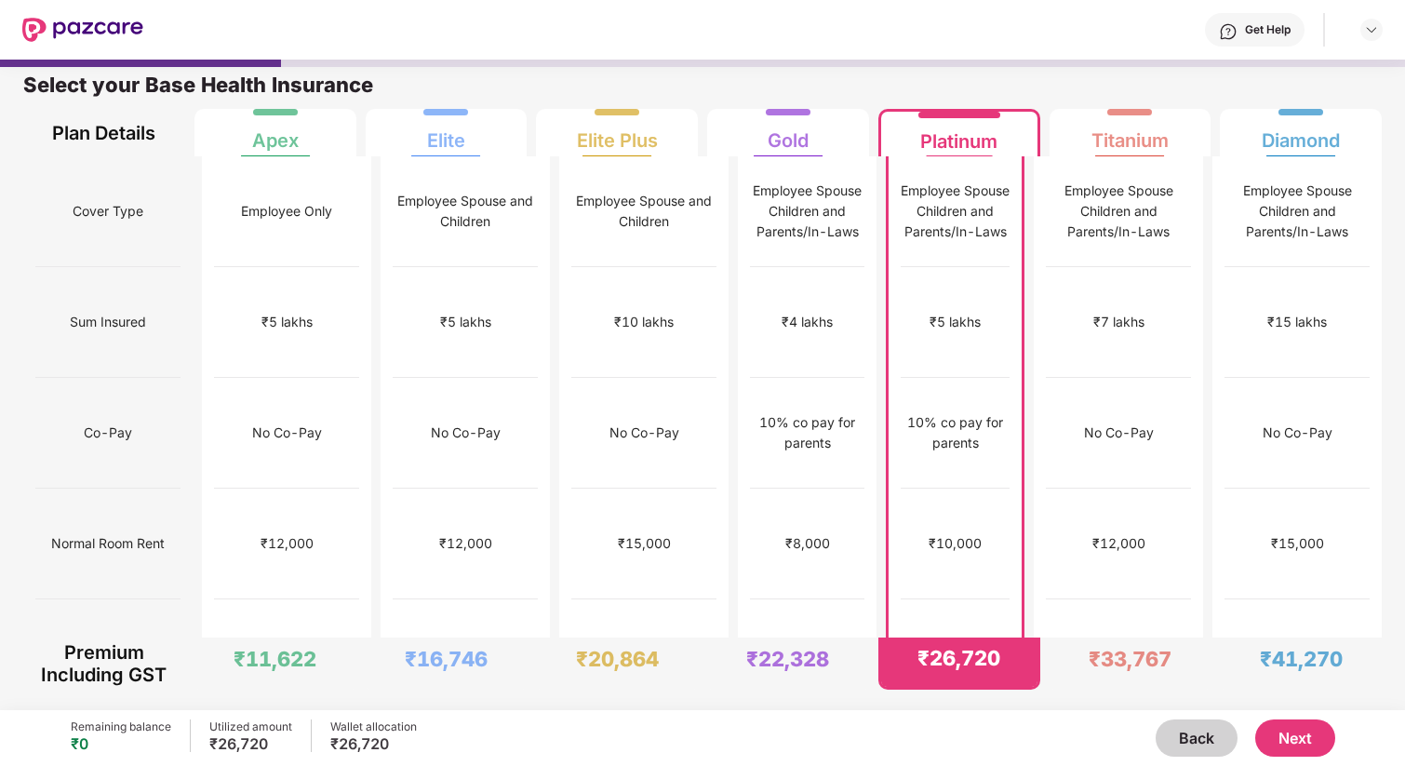
click at [1293, 736] on button "Next" at bounding box center [1295, 737] width 80 height 37
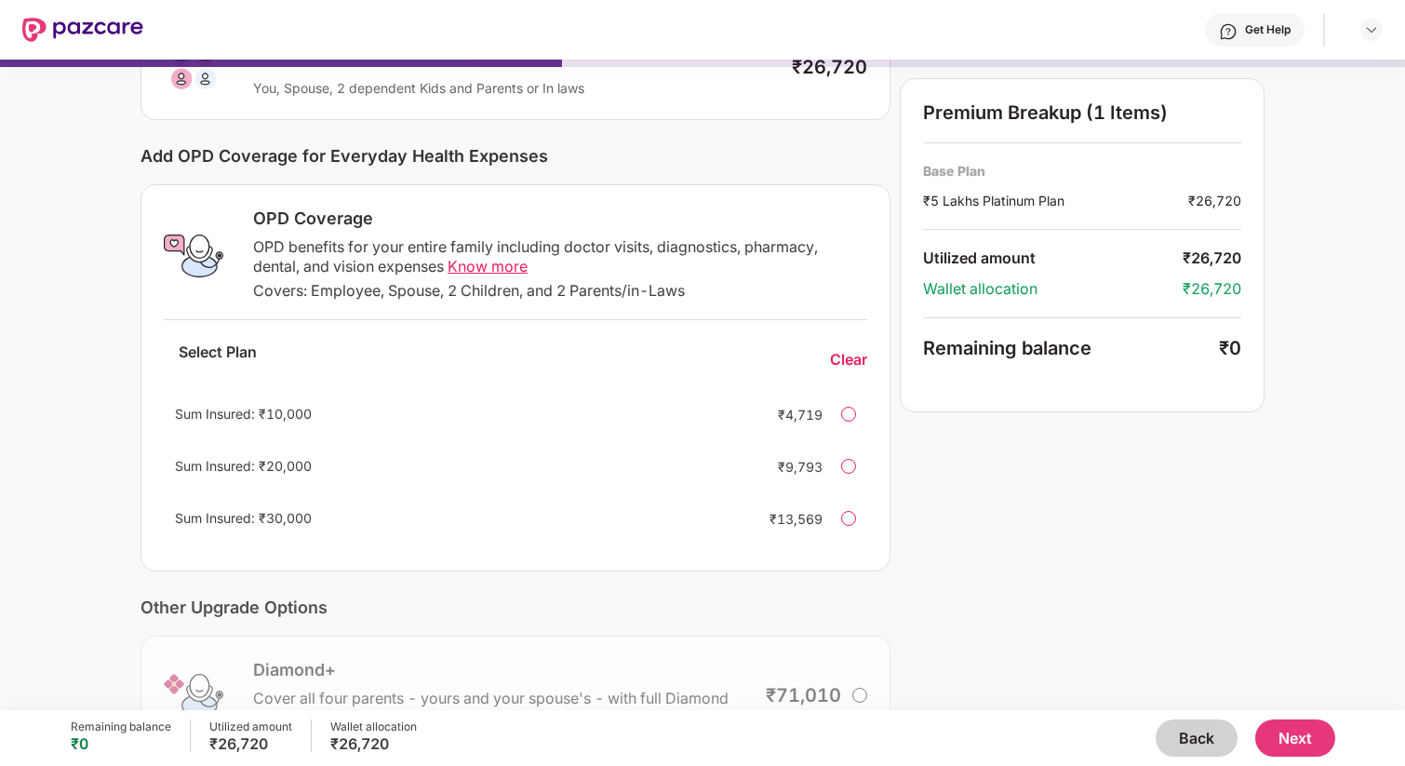
scroll to position [376, 0]
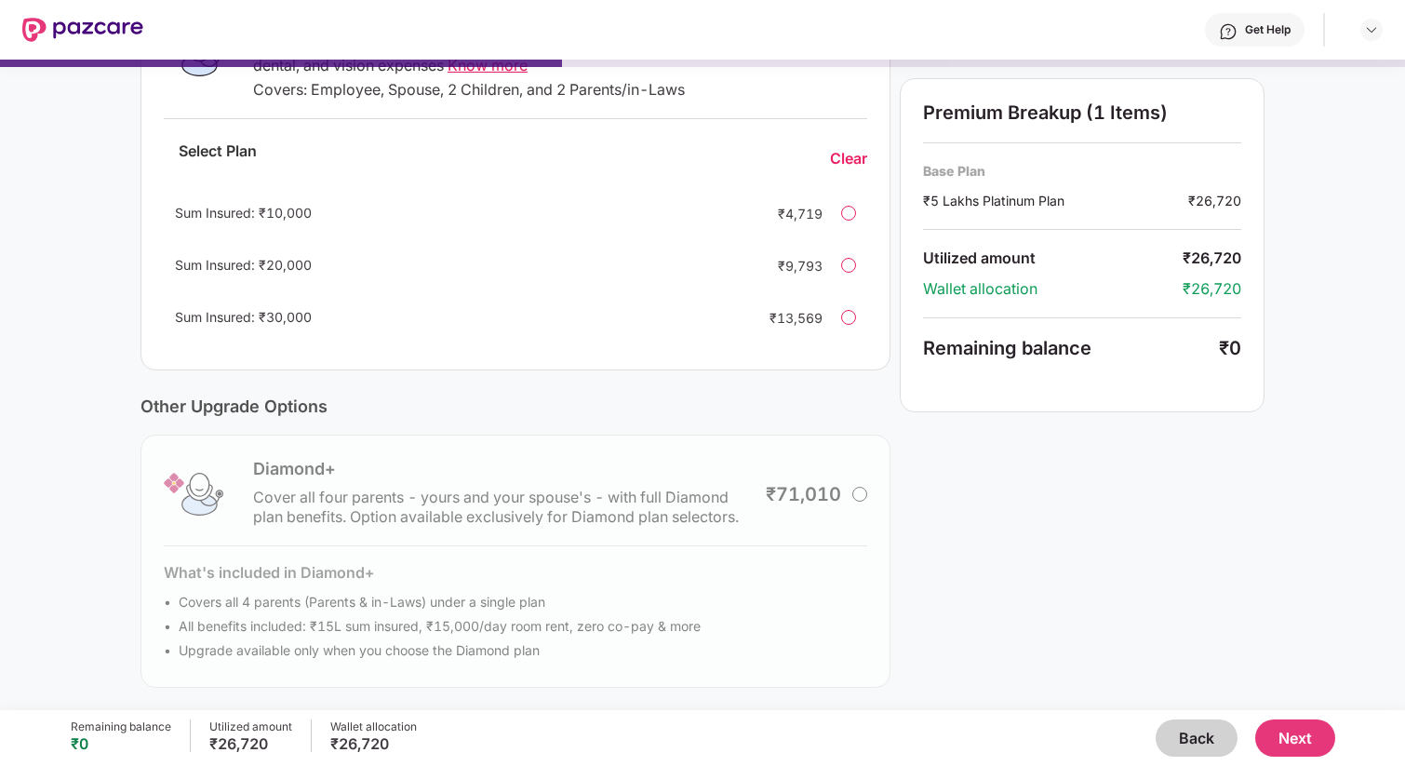
click at [1292, 732] on button "Next" at bounding box center [1295, 737] width 80 height 37
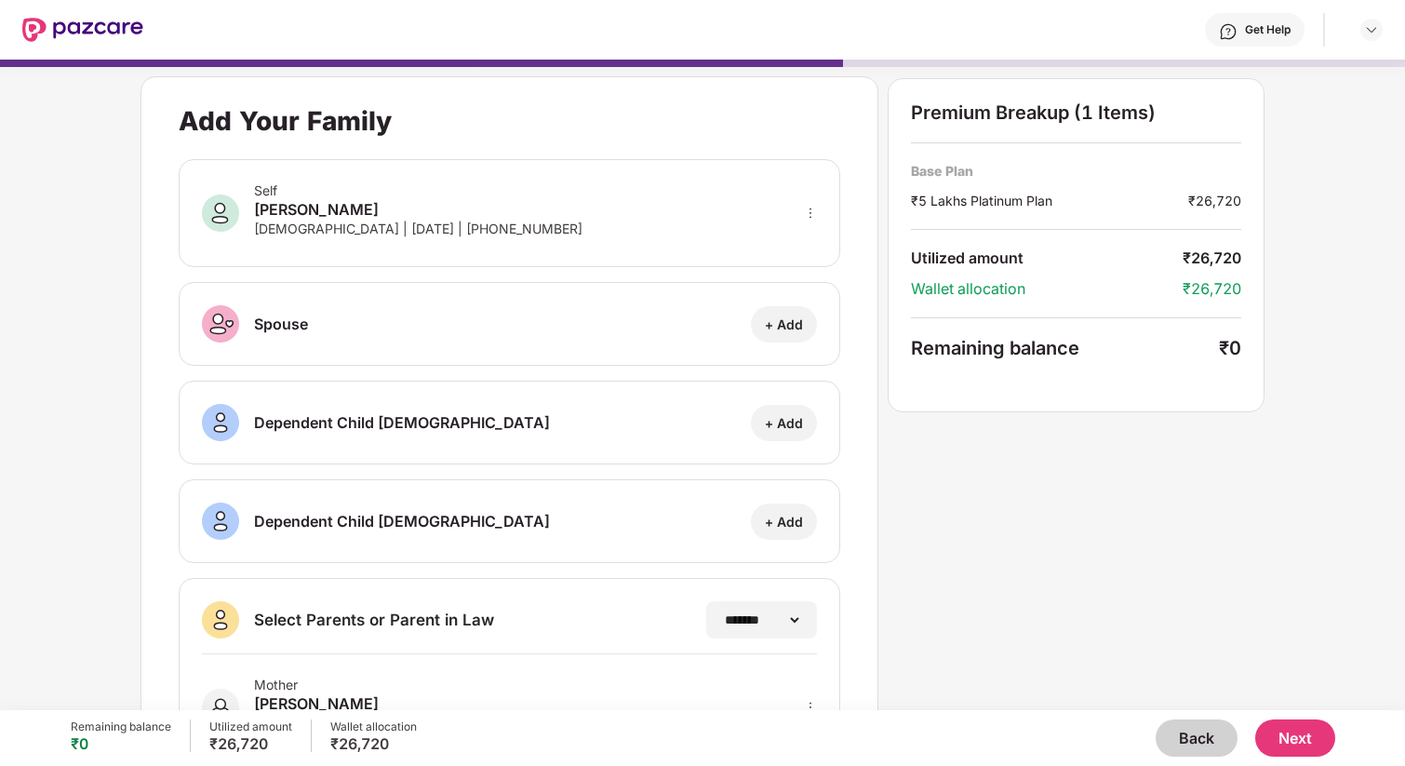
scroll to position [201, 0]
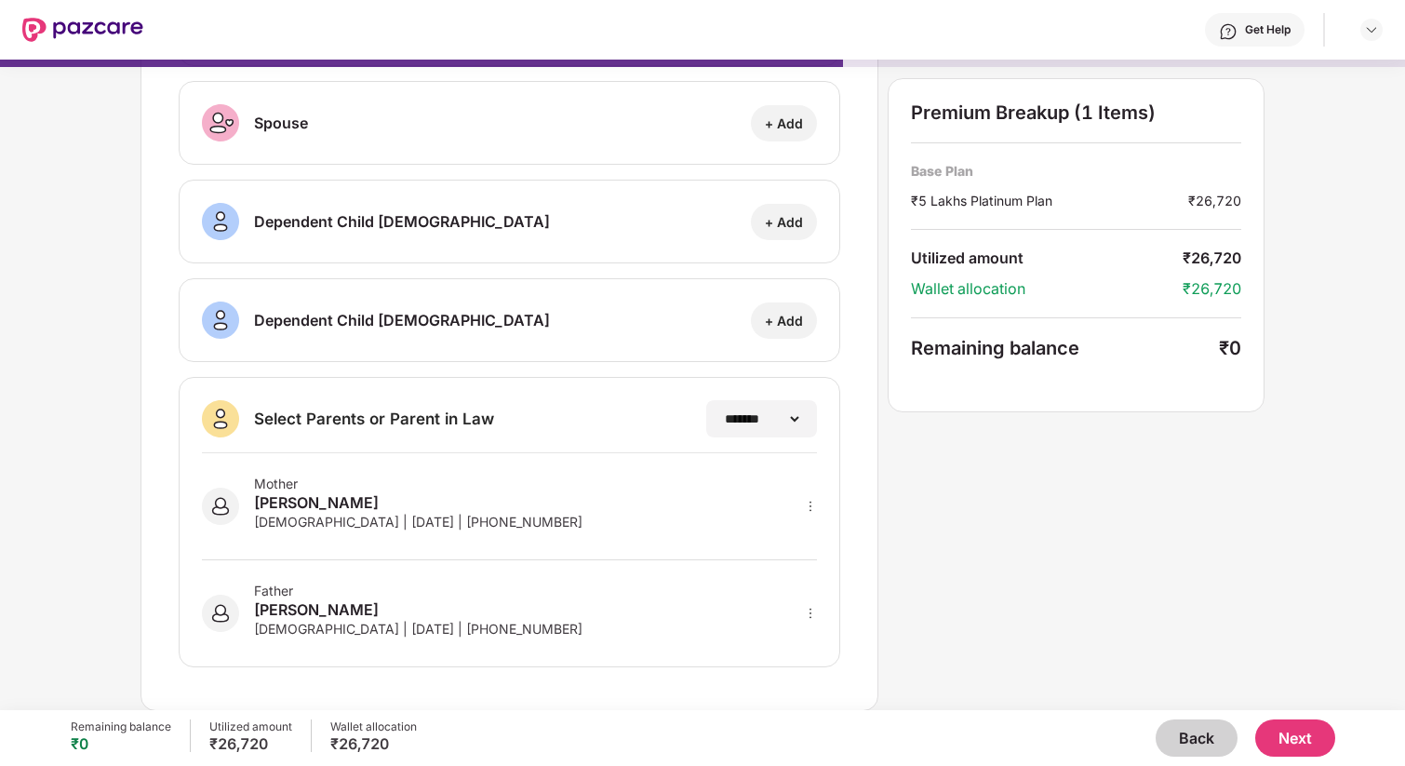
click at [1290, 750] on button "Next" at bounding box center [1295, 737] width 80 height 37
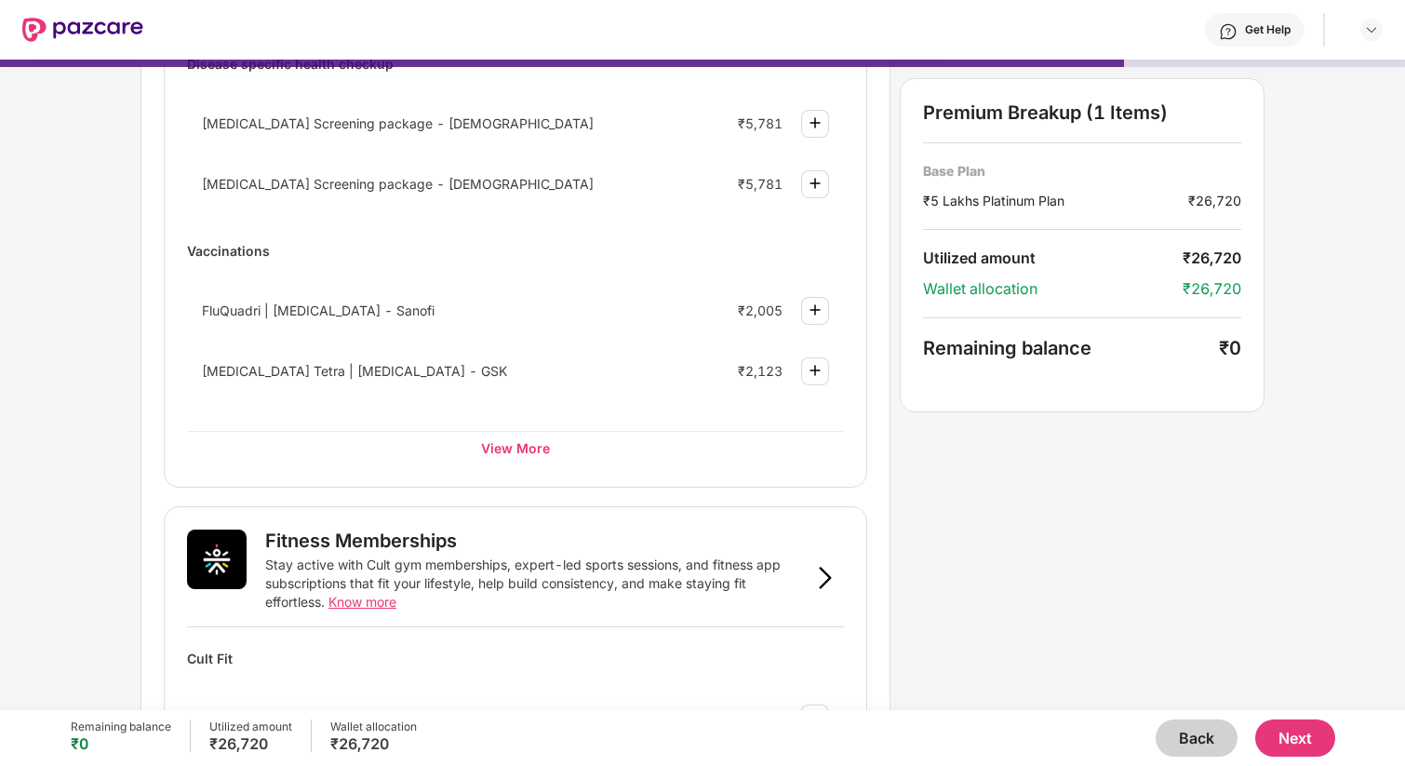
scroll to position [0, 0]
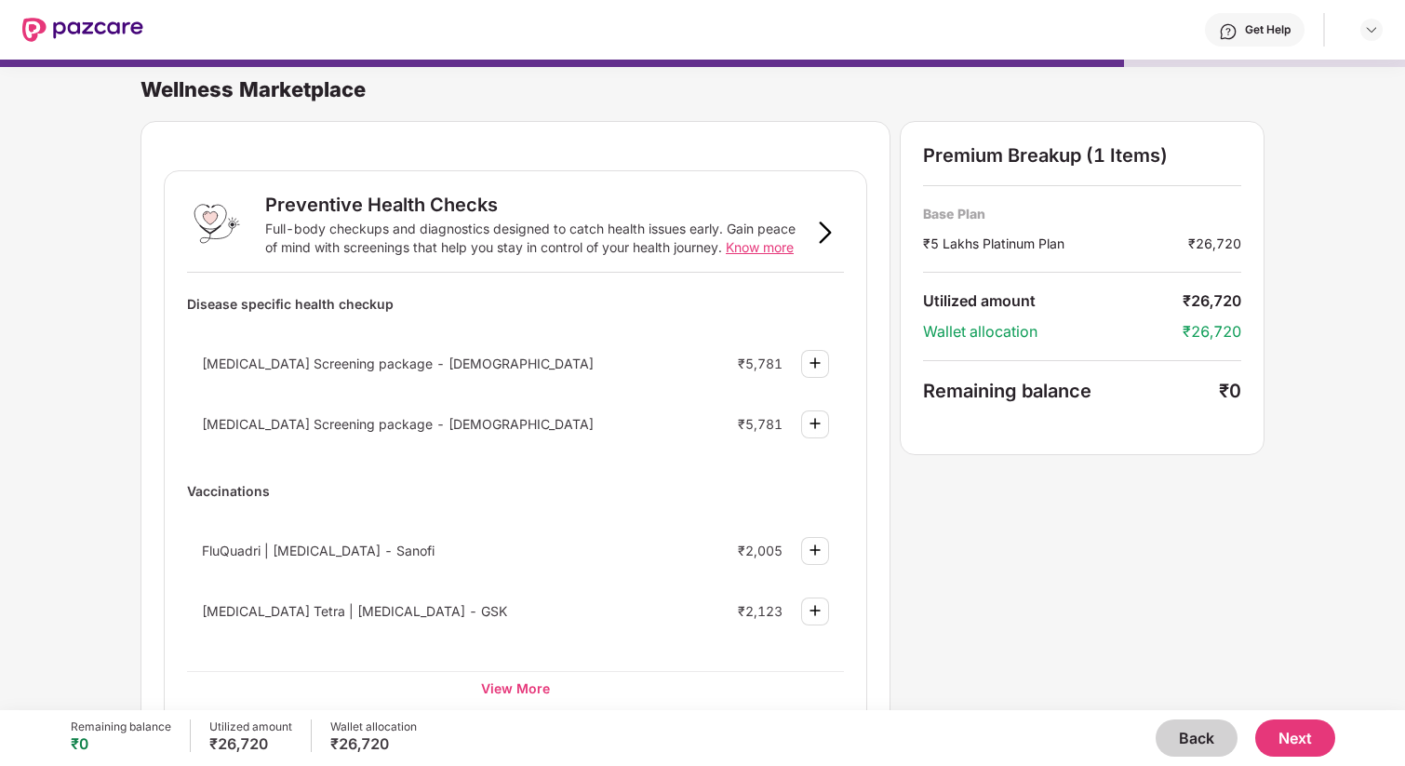
click at [1301, 752] on button "Next" at bounding box center [1295, 737] width 80 height 37
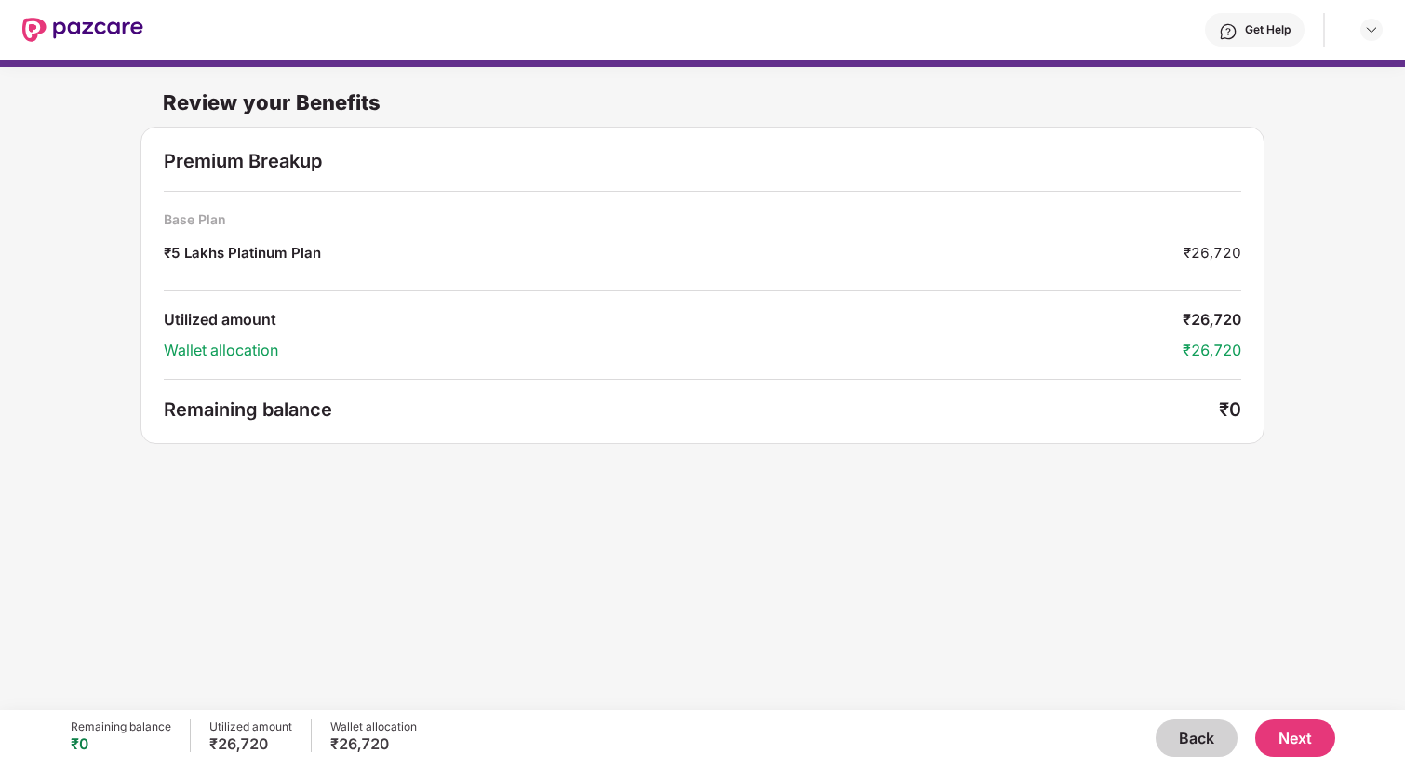
click at [1305, 739] on button "Next" at bounding box center [1295, 737] width 80 height 37
